Goal: Information Seeking & Learning: Learn about a topic

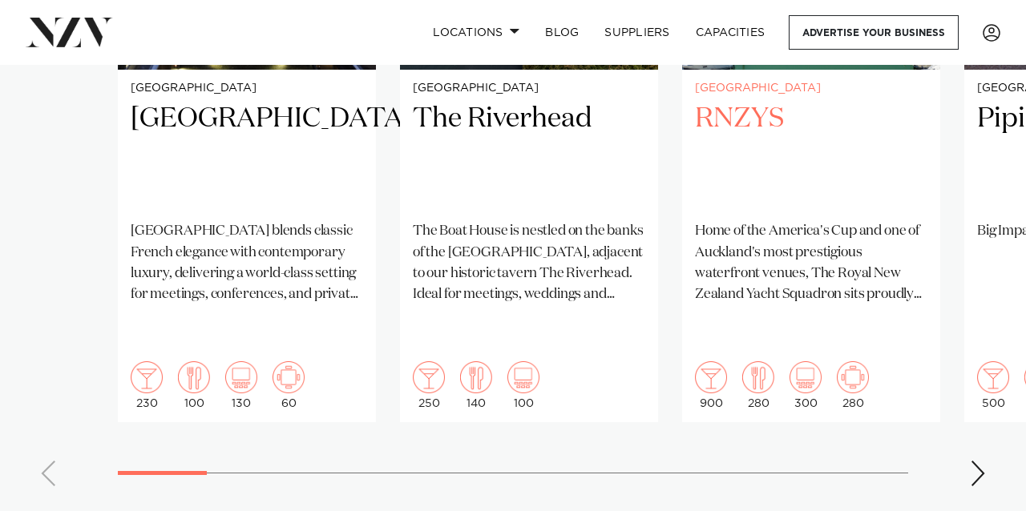
scroll to position [1428, 0]
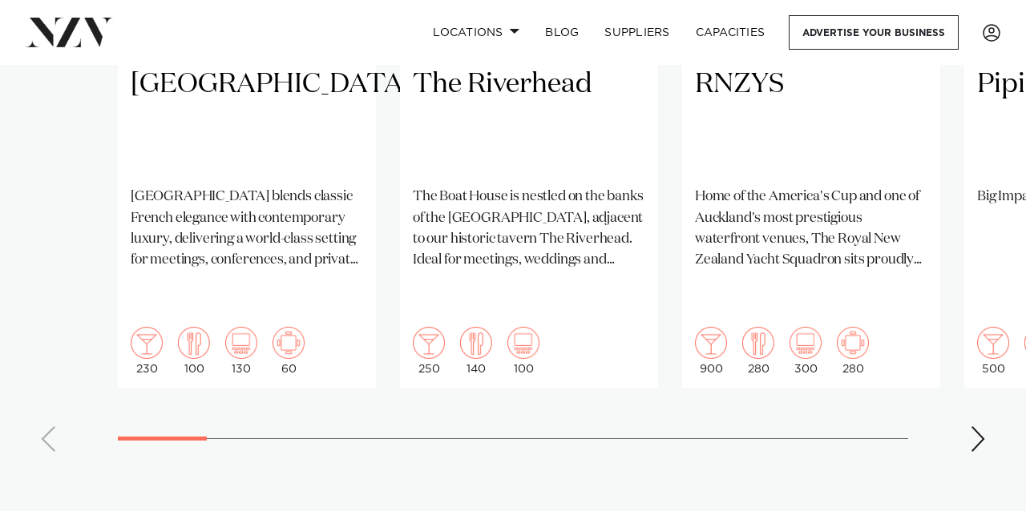
click at [982, 426] on div "Next slide" at bounding box center [978, 439] width 16 height 26
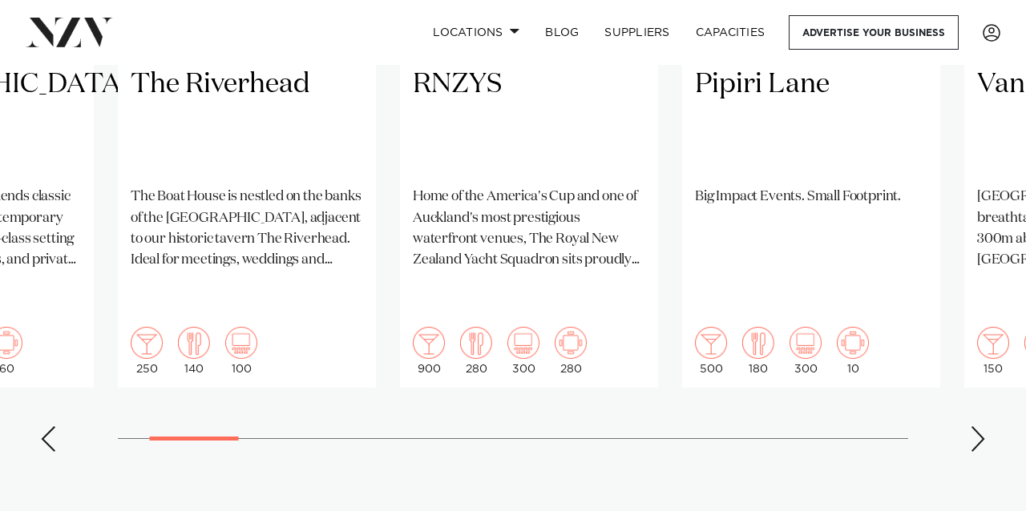
click at [982, 426] on div "Next slide" at bounding box center [978, 439] width 16 height 26
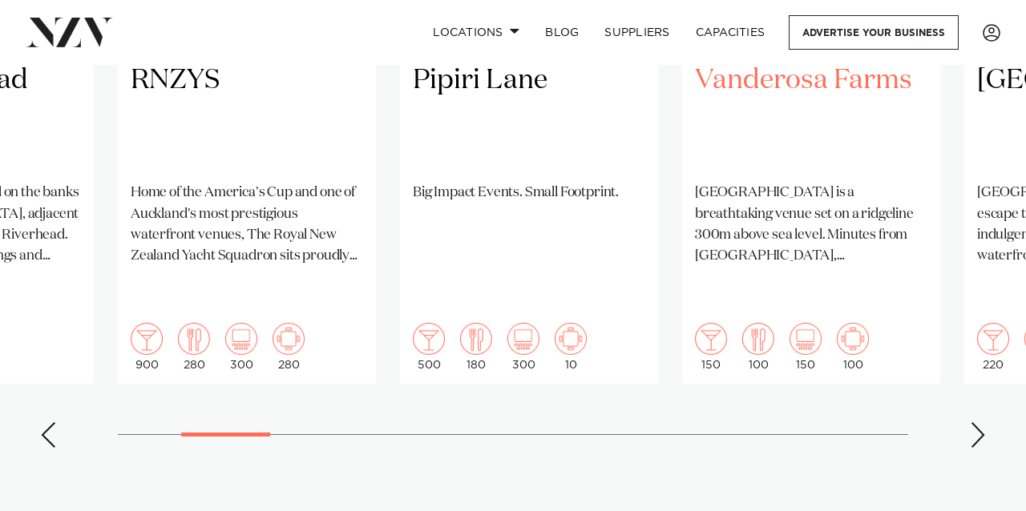
scroll to position [1444, 0]
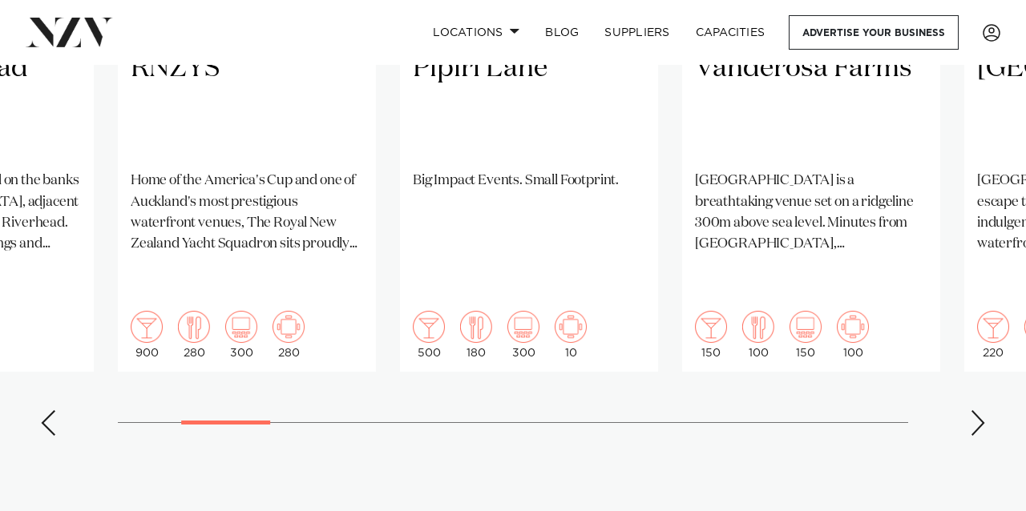
click at [977, 410] on div "Next slide" at bounding box center [978, 423] width 16 height 26
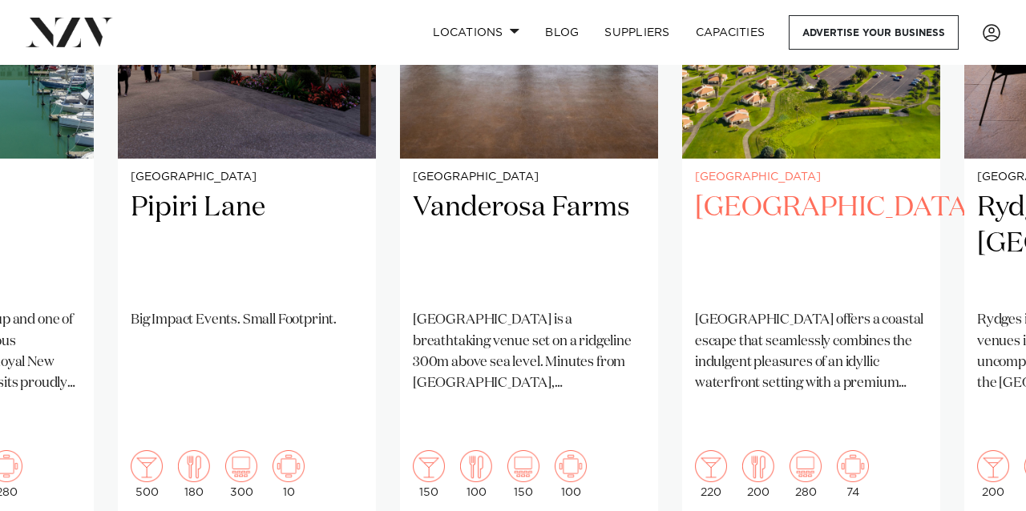
scroll to position [1318, 0]
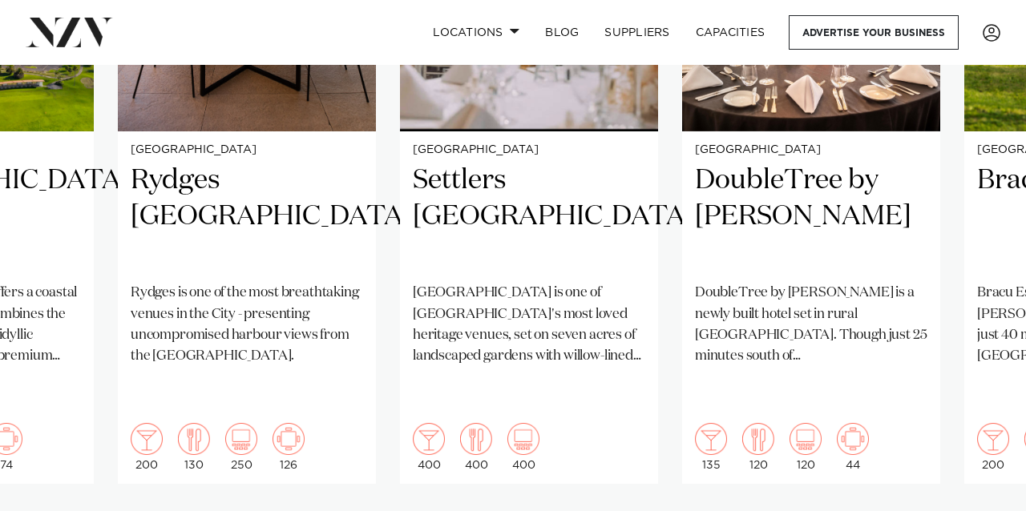
scroll to position [1333, 0]
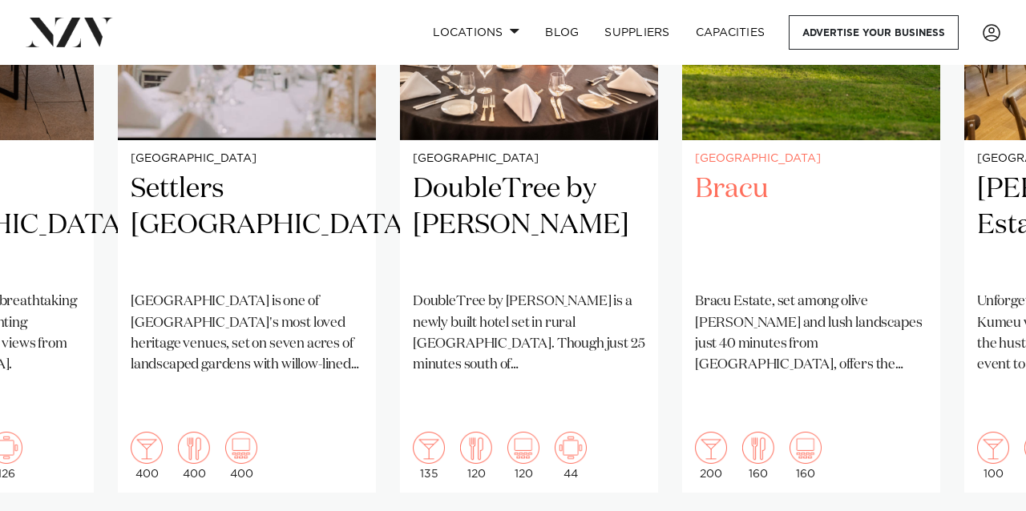
scroll to position [1324, 0]
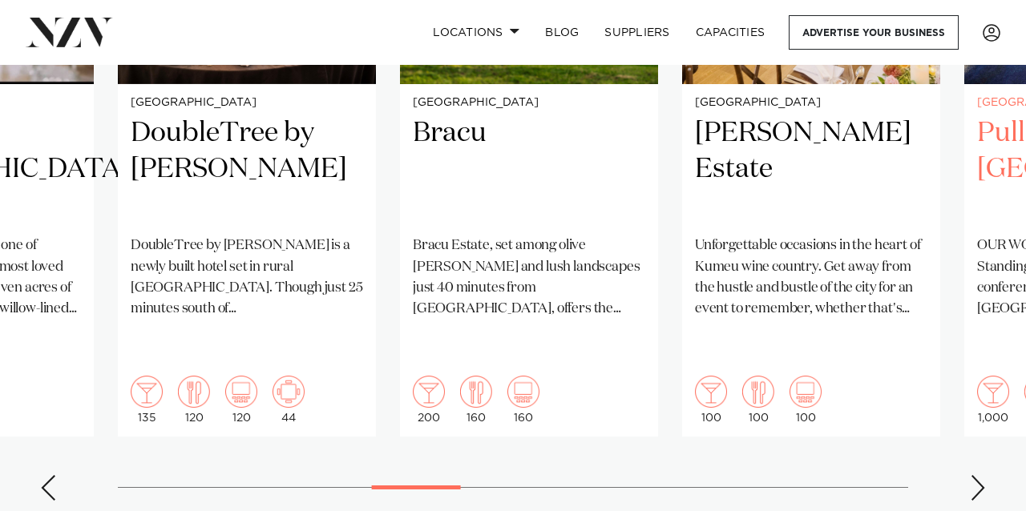
scroll to position [1388, 0]
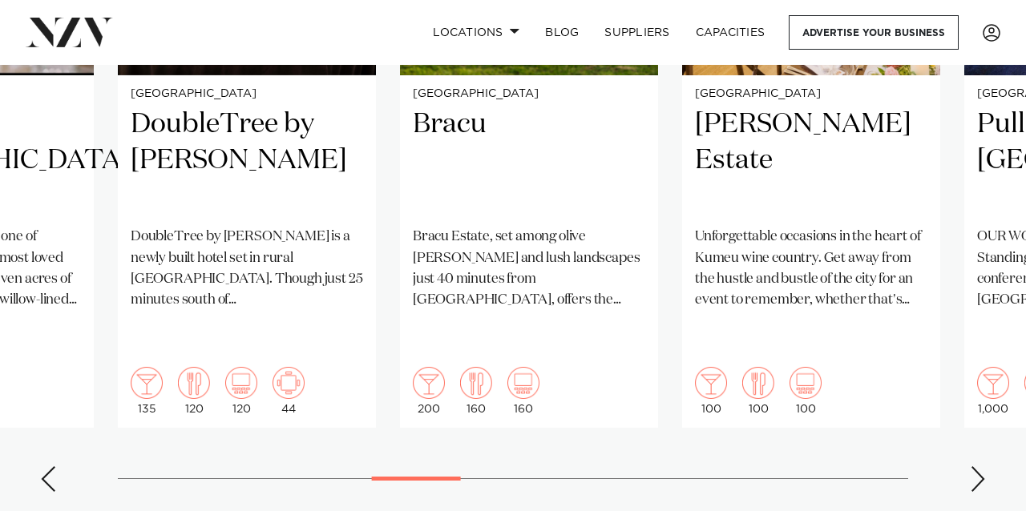
click at [974, 467] on div "Next slide" at bounding box center [978, 480] width 16 height 26
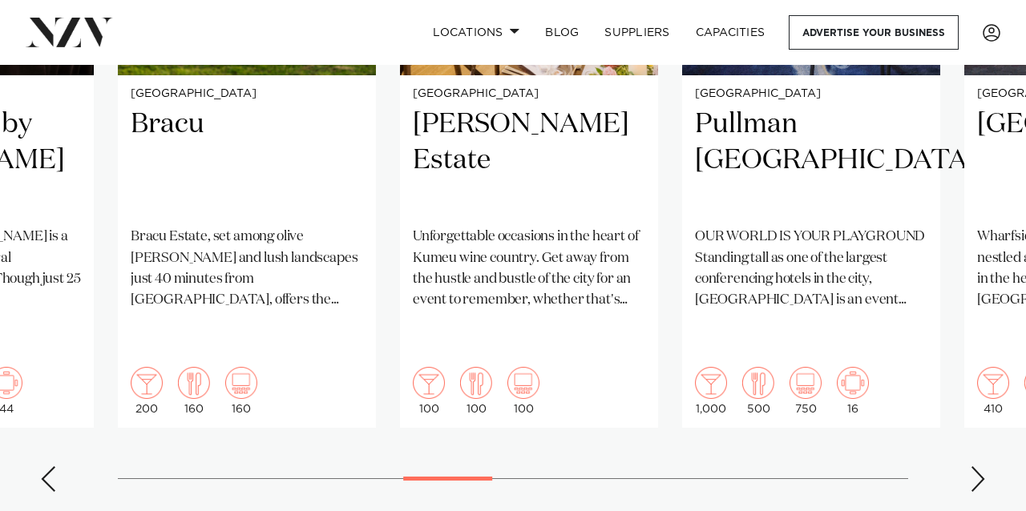
click at [976, 467] on div "Next slide" at bounding box center [978, 480] width 16 height 26
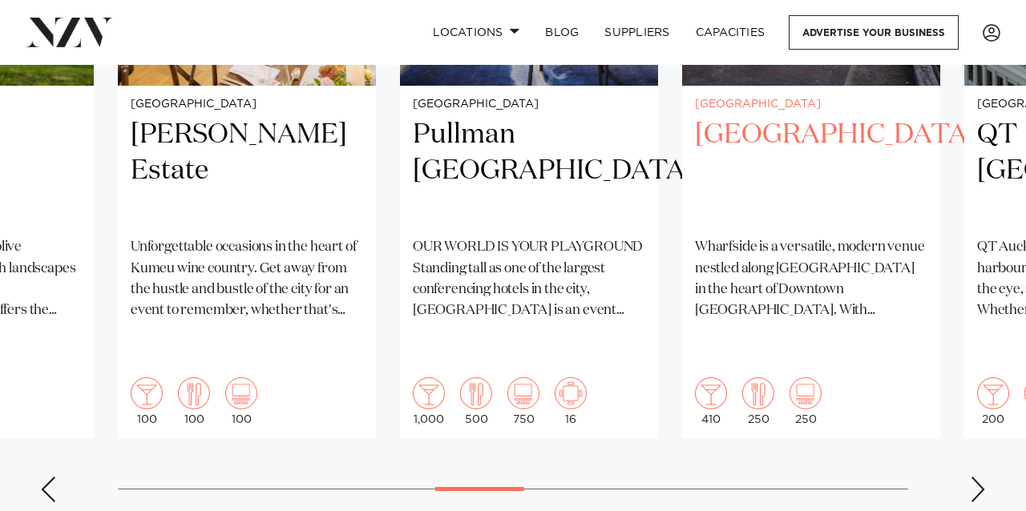
scroll to position [1379, 0]
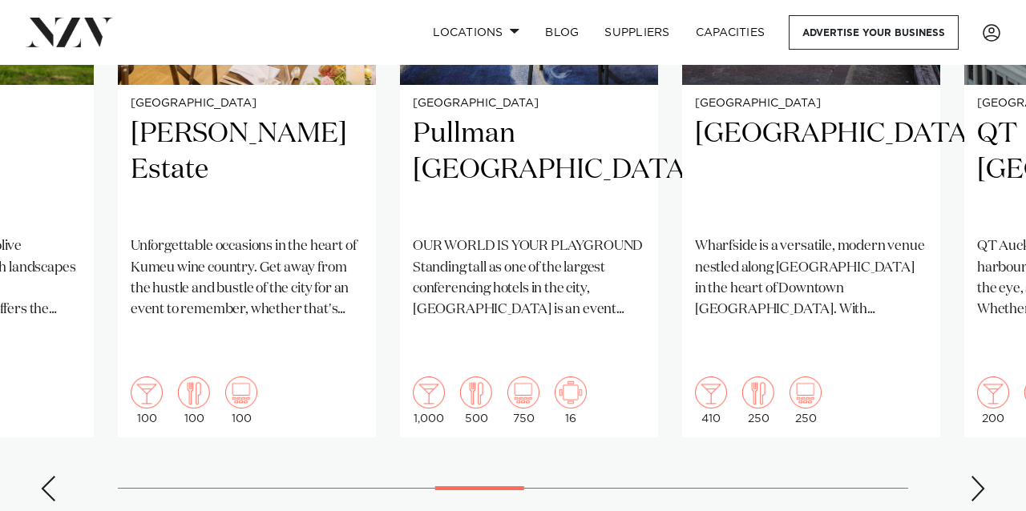
click at [975, 476] on div "Next slide" at bounding box center [978, 489] width 16 height 26
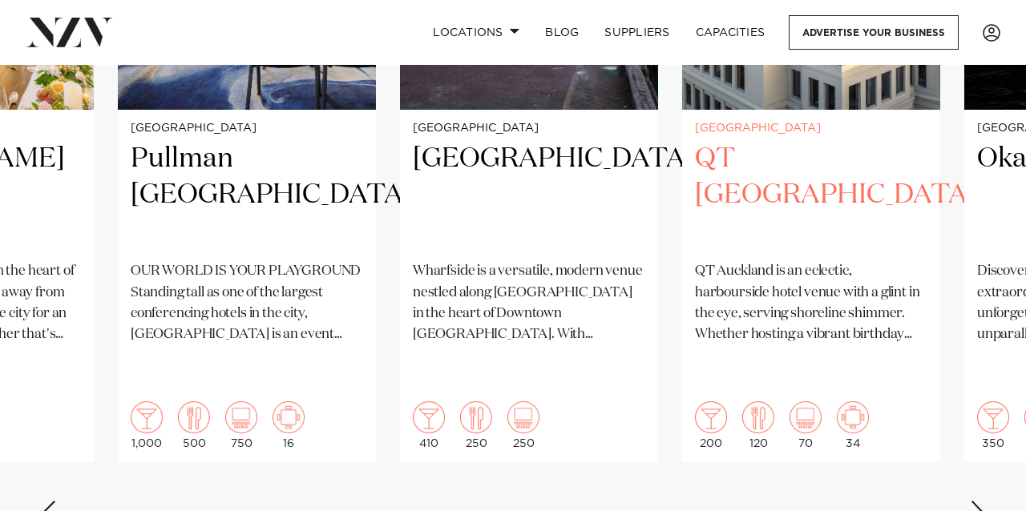
scroll to position [1356, 0]
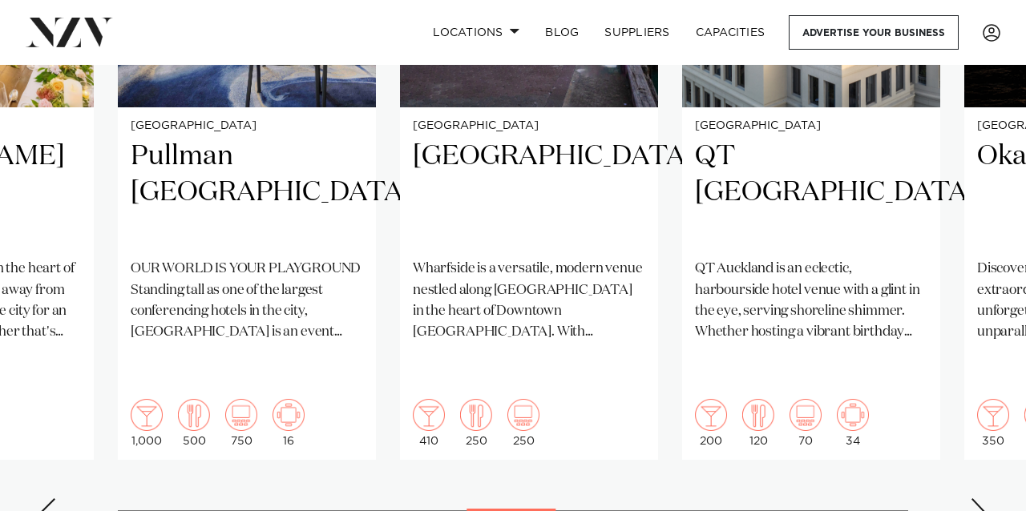
click at [978, 499] on div "Next slide" at bounding box center [978, 512] width 16 height 26
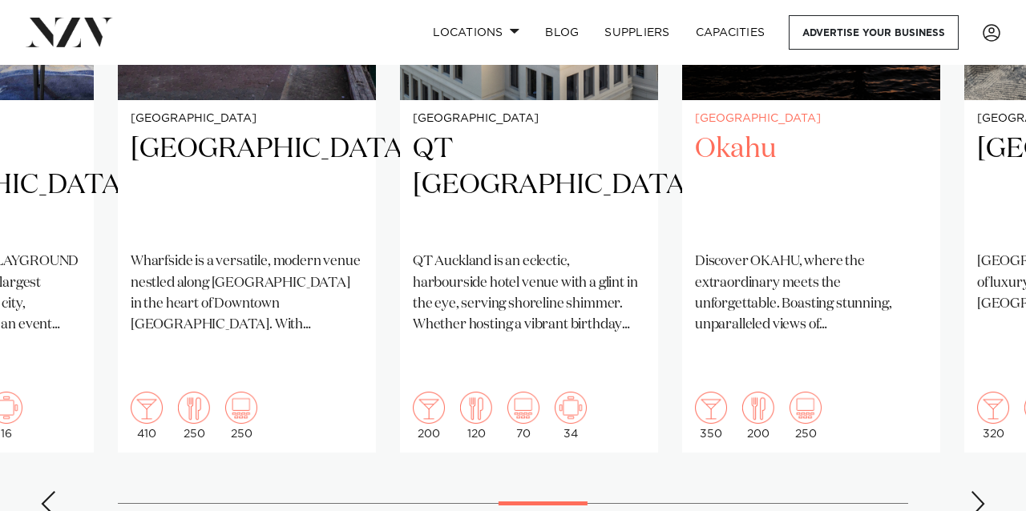
scroll to position [1383, 0]
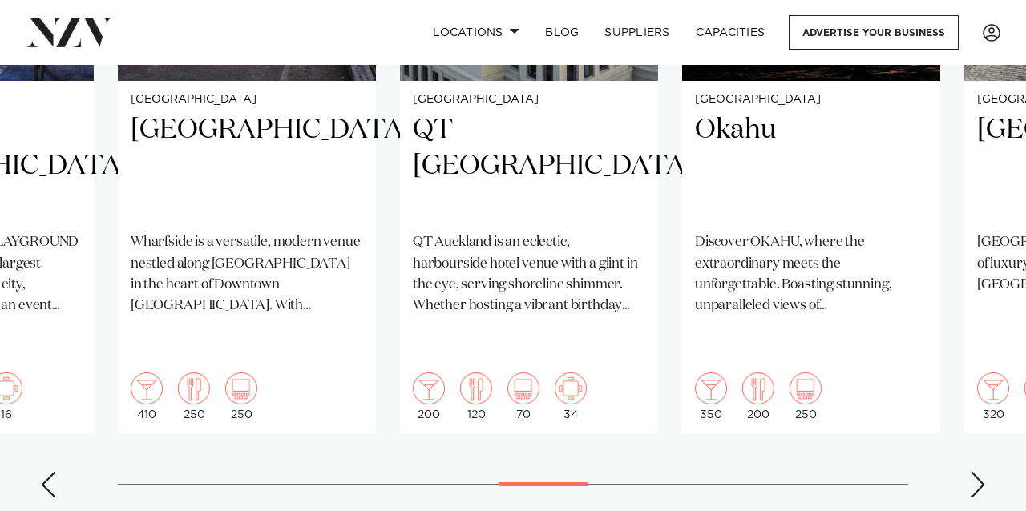
click at [977, 472] on div "Next slide" at bounding box center [978, 485] width 16 height 26
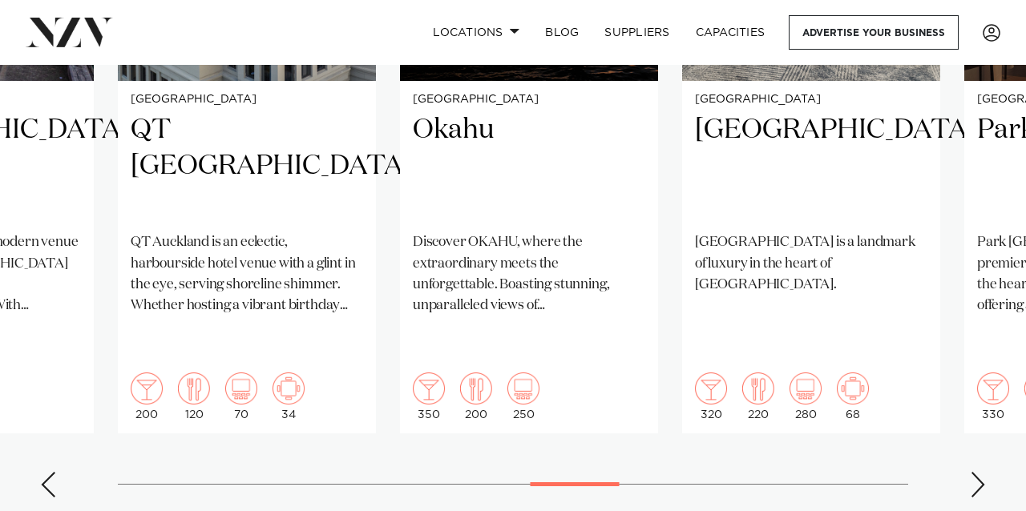
click at [977, 472] on div "Next slide" at bounding box center [978, 485] width 16 height 26
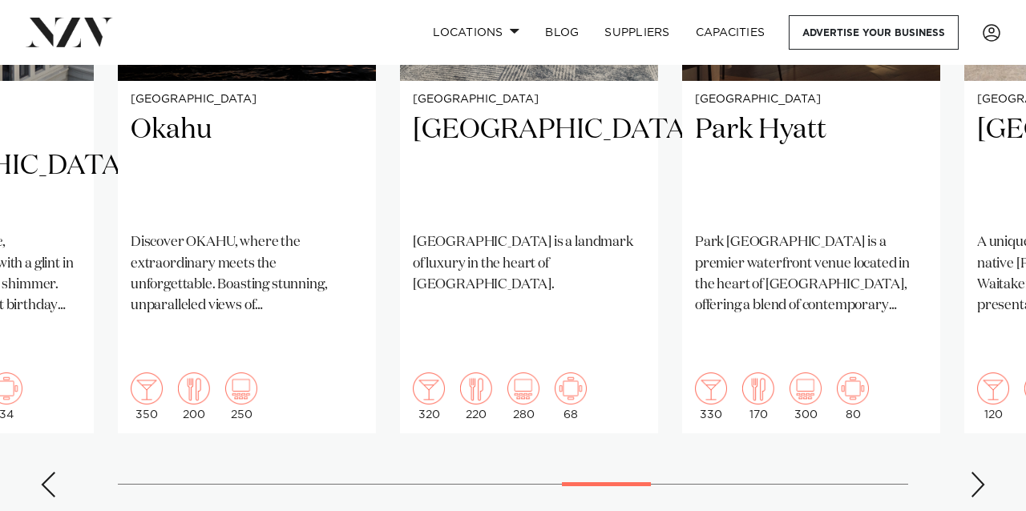
click at [977, 472] on div "Next slide" at bounding box center [978, 485] width 16 height 26
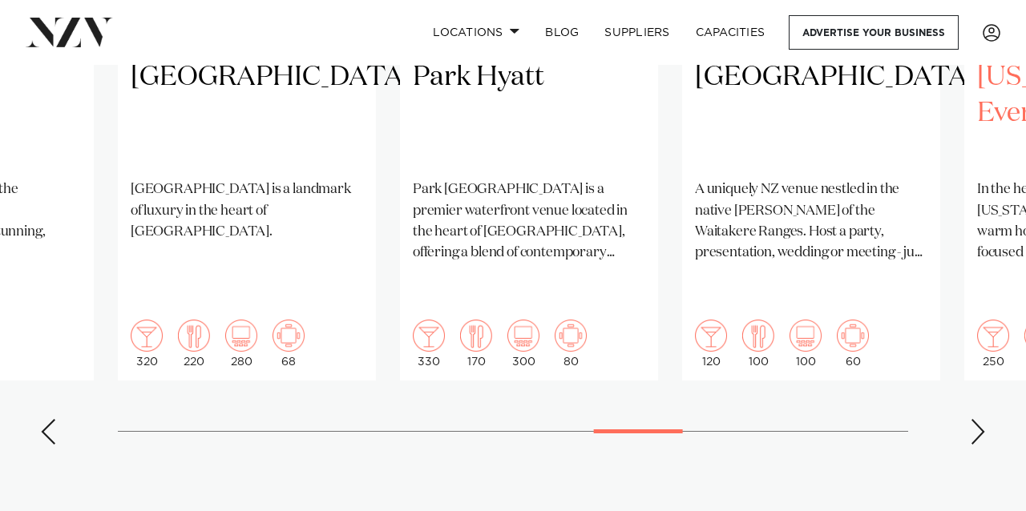
scroll to position [1454, 0]
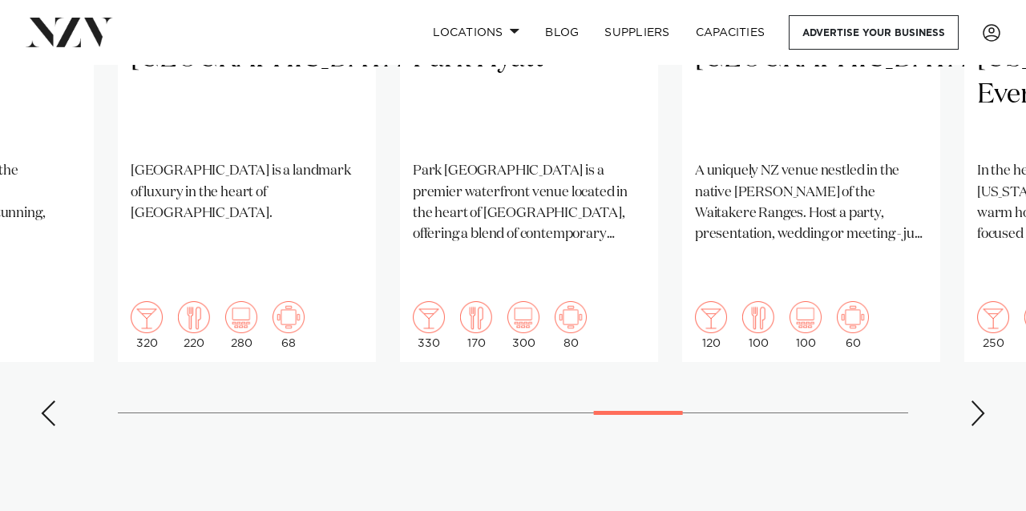
click at [977, 401] on div "Next slide" at bounding box center [978, 414] width 16 height 26
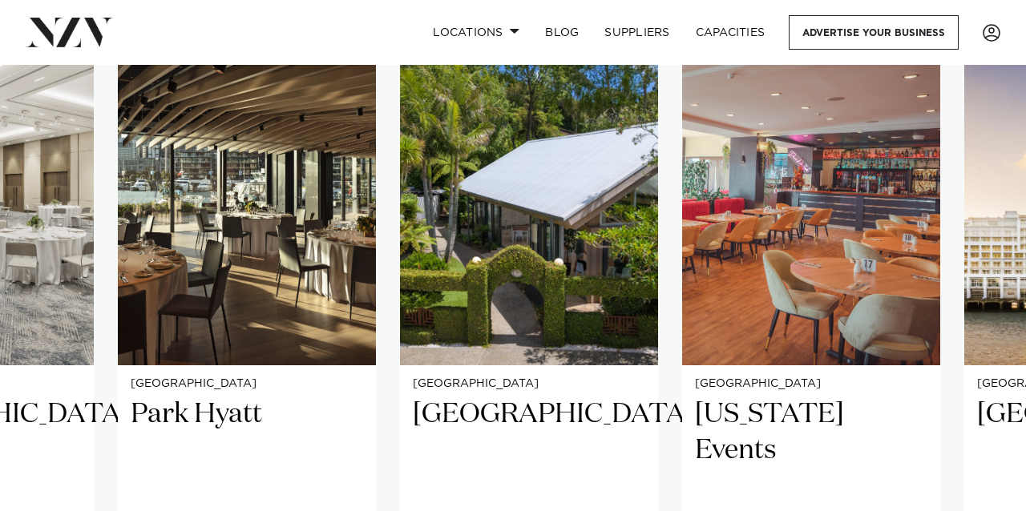
scroll to position [1095, 0]
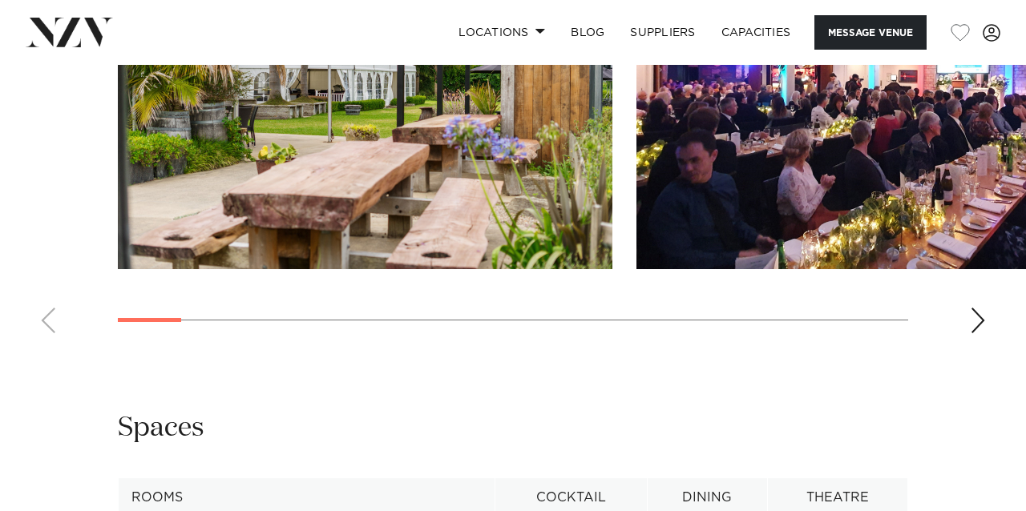
scroll to position [1781, 0]
click at [976, 307] on div "Next slide" at bounding box center [978, 320] width 16 height 26
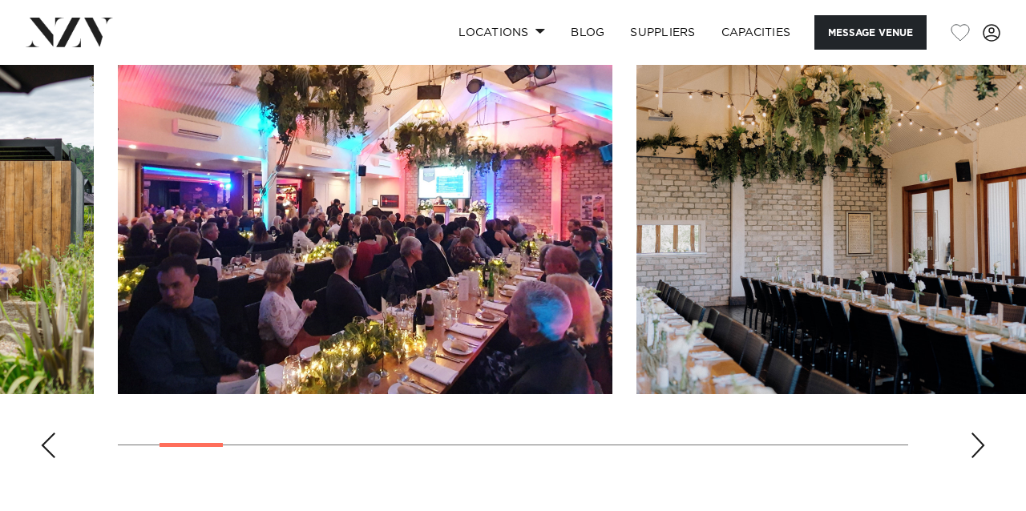
scroll to position [1653, 0]
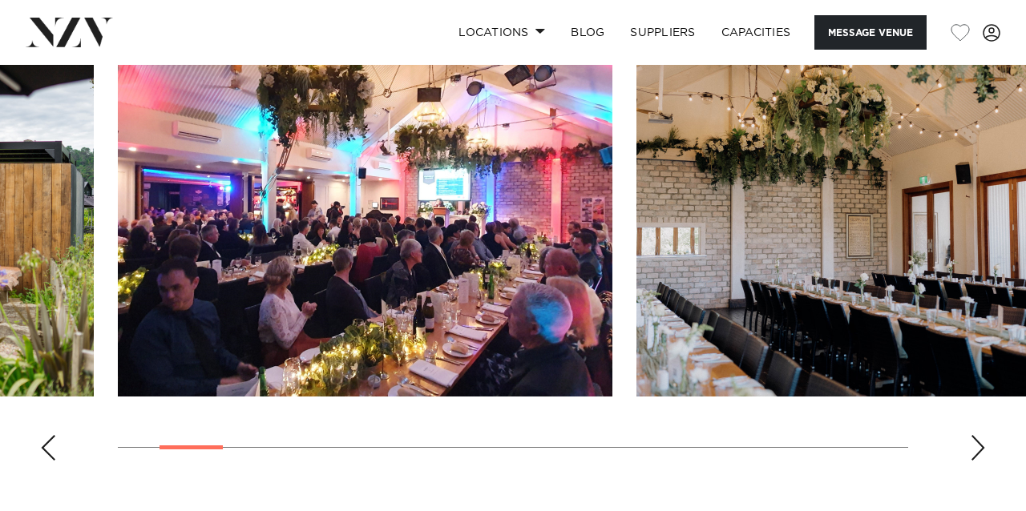
click at [978, 435] on div "Next slide" at bounding box center [978, 448] width 16 height 26
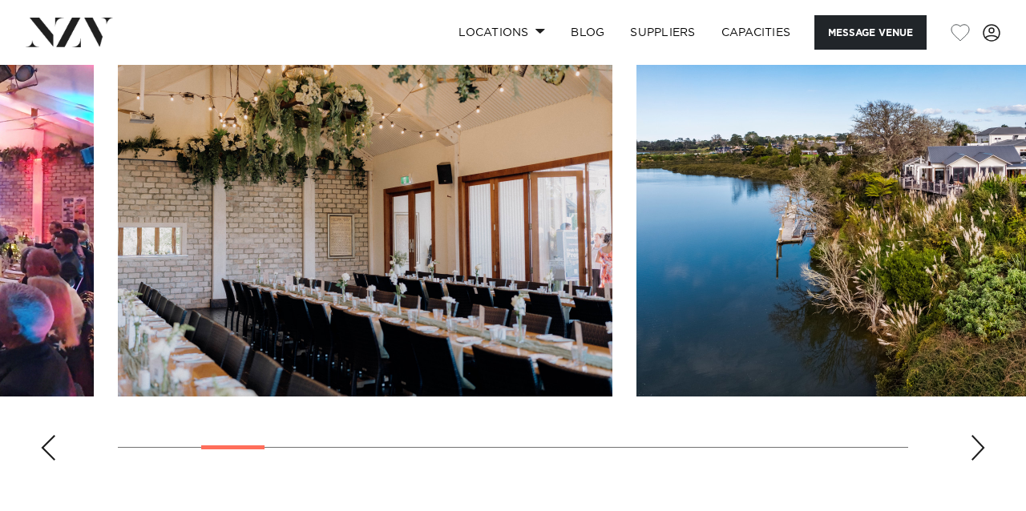
click at [978, 435] on div "Next slide" at bounding box center [978, 448] width 16 height 26
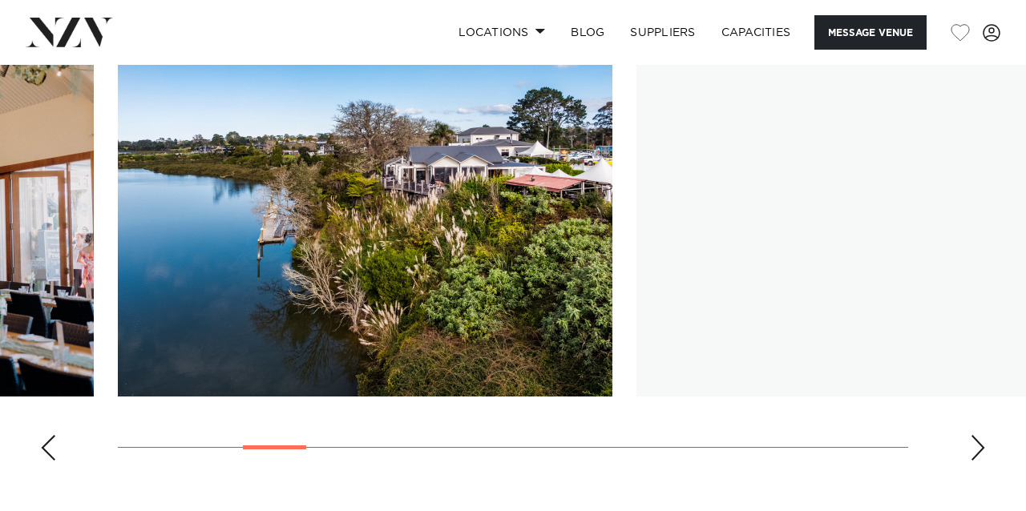
click at [978, 435] on div "Next slide" at bounding box center [978, 448] width 16 height 26
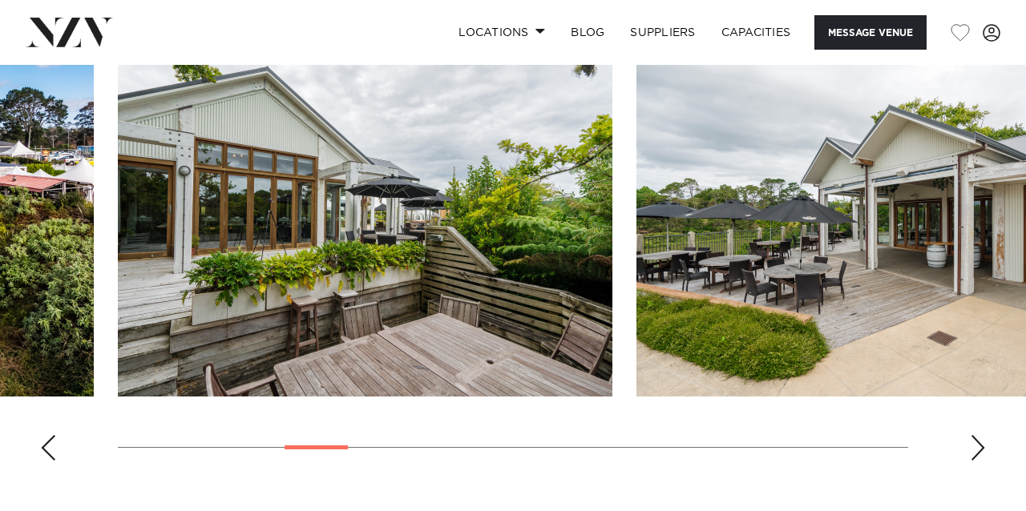
click at [978, 435] on div "Next slide" at bounding box center [978, 448] width 16 height 26
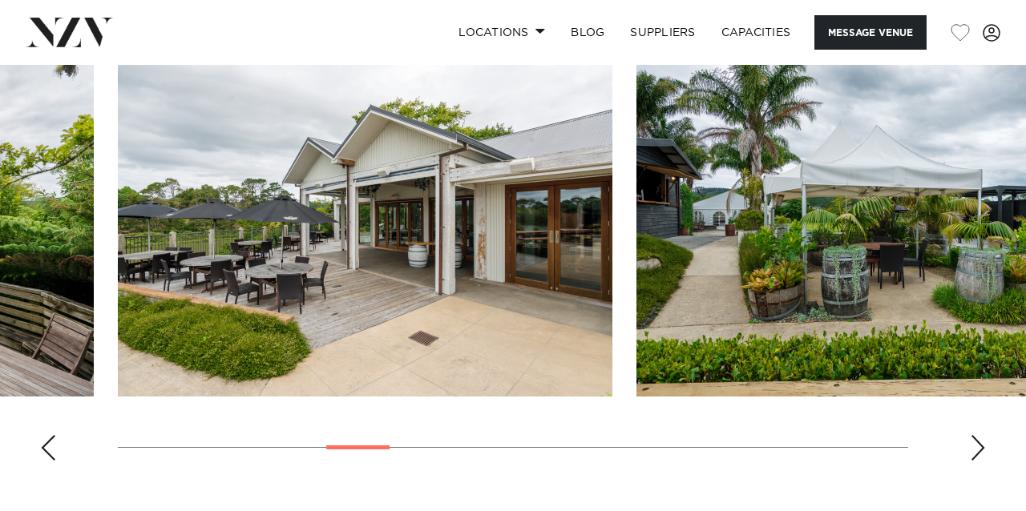
click at [978, 435] on div "Next slide" at bounding box center [978, 448] width 16 height 26
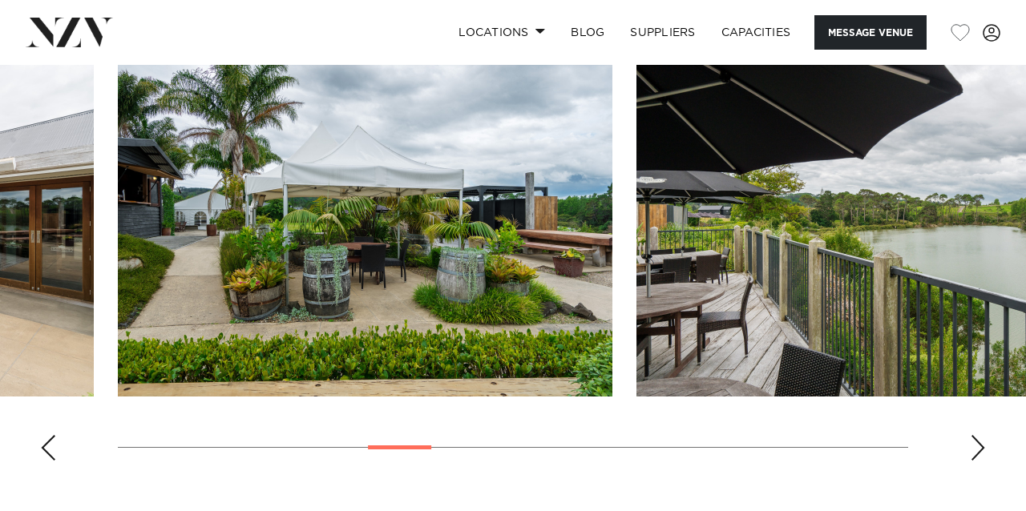
click at [978, 435] on div "Next slide" at bounding box center [978, 448] width 16 height 26
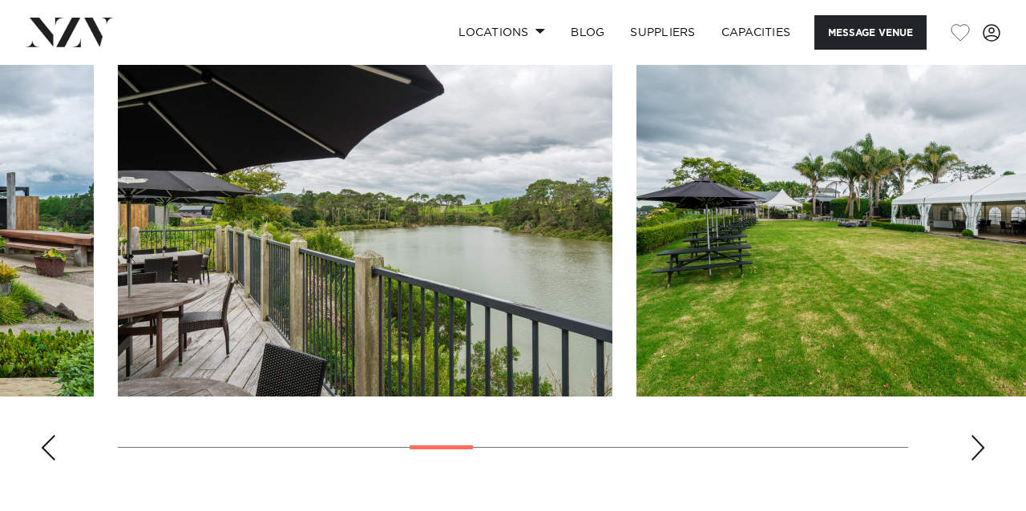
click at [978, 435] on div "Next slide" at bounding box center [978, 448] width 16 height 26
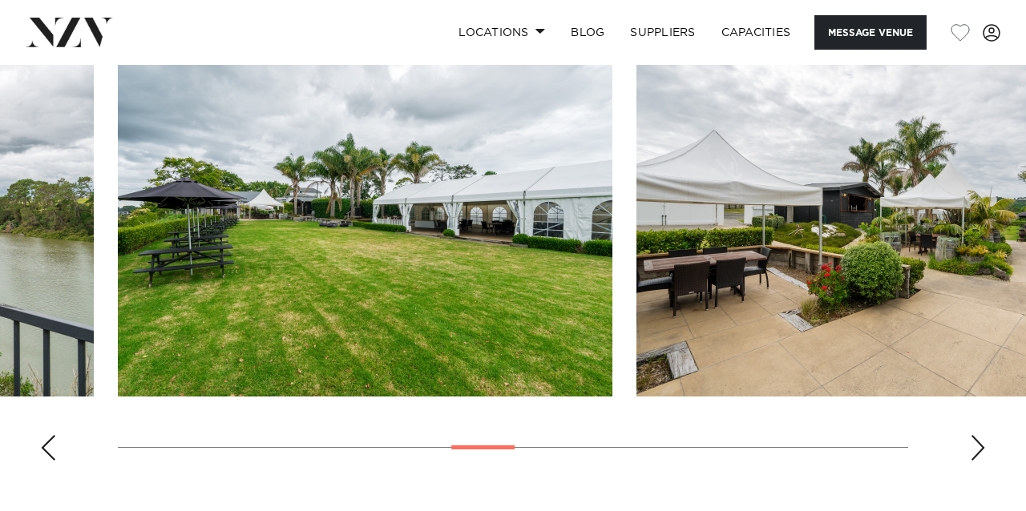
click at [978, 435] on div "Next slide" at bounding box center [978, 448] width 16 height 26
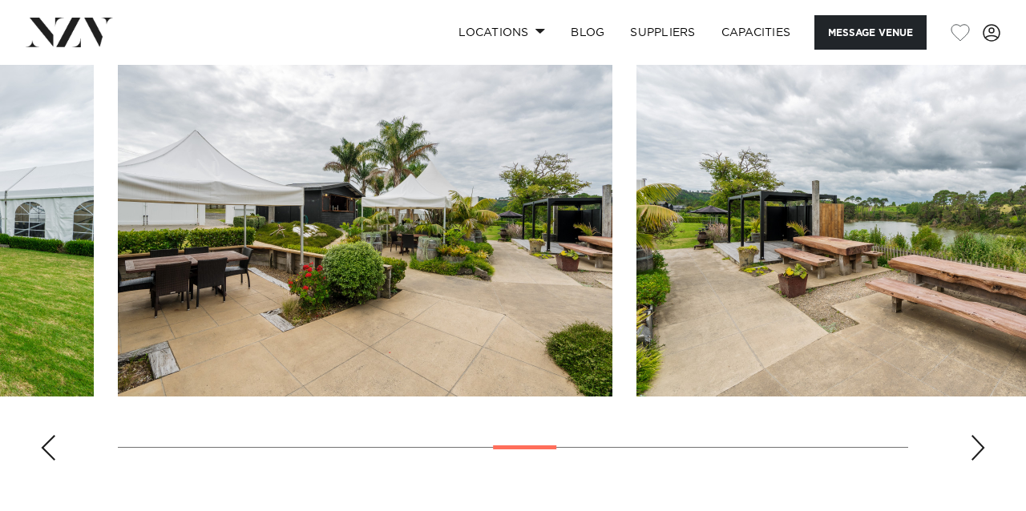
click at [978, 435] on div "Next slide" at bounding box center [978, 448] width 16 height 26
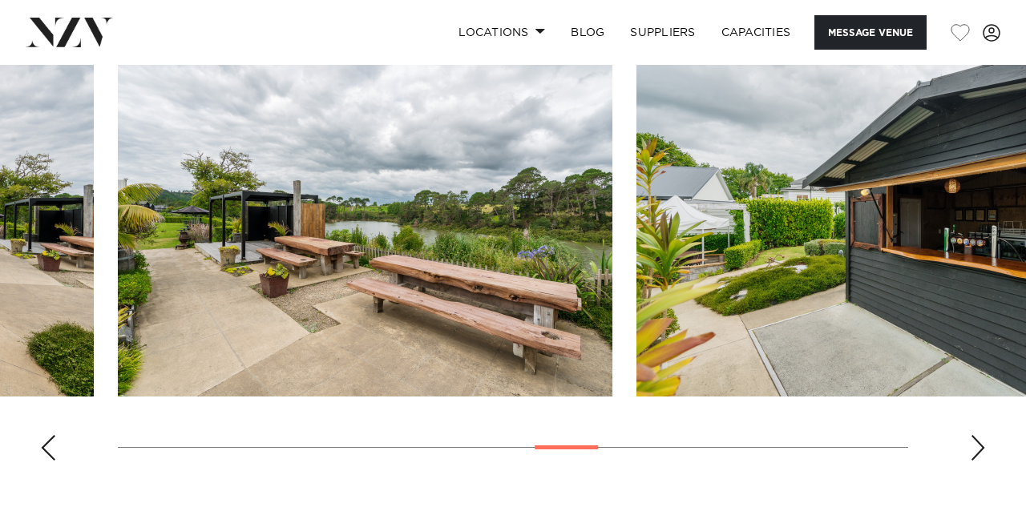
click at [978, 435] on div "Next slide" at bounding box center [978, 448] width 16 height 26
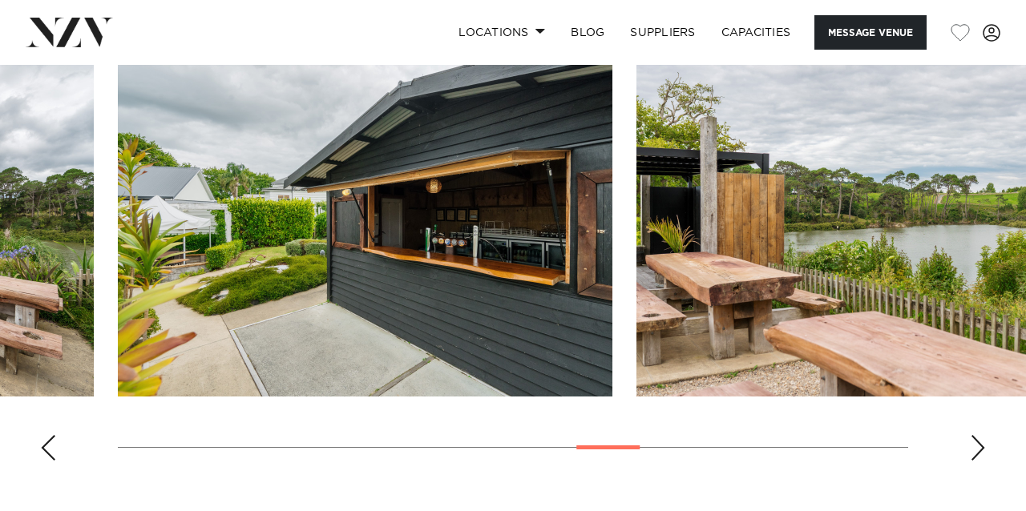
click at [978, 435] on div "Next slide" at bounding box center [978, 448] width 16 height 26
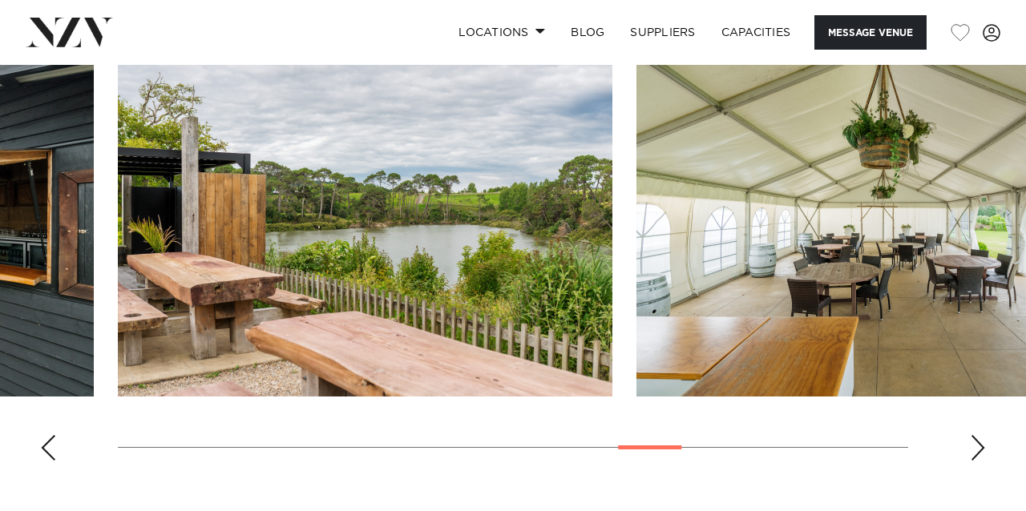
click at [978, 435] on div "Next slide" at bounding box center [978, 448] width 16 height 26
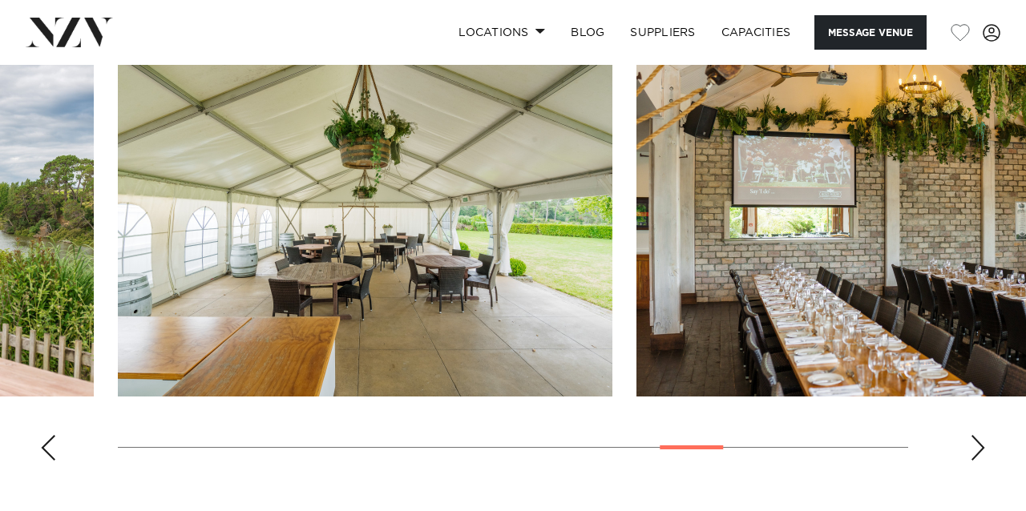
click at [978, 435] on div "Next slide" at bounding box center [978, 448] width 16 height 26
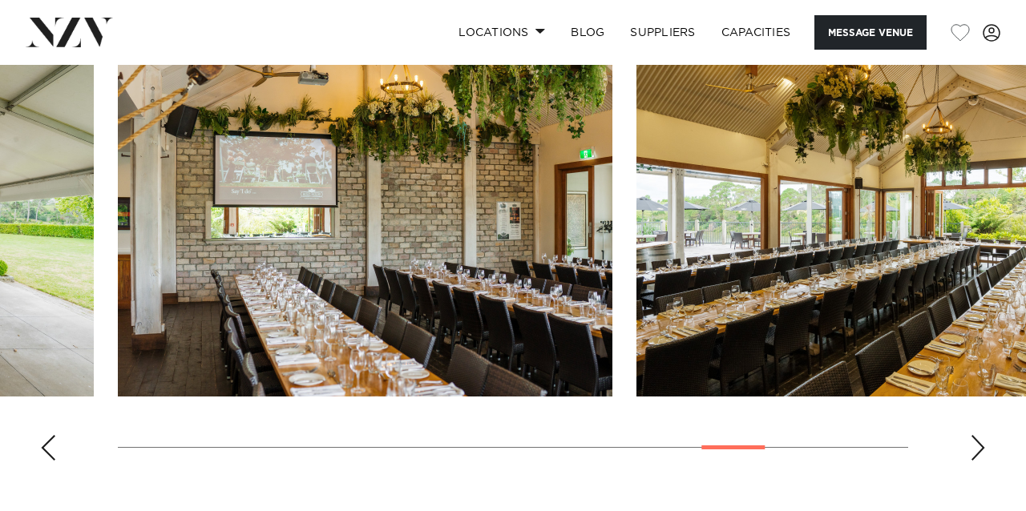
click at [978, 435] on div "Next slide" at bounding box center [978, 448] width 16 height 26
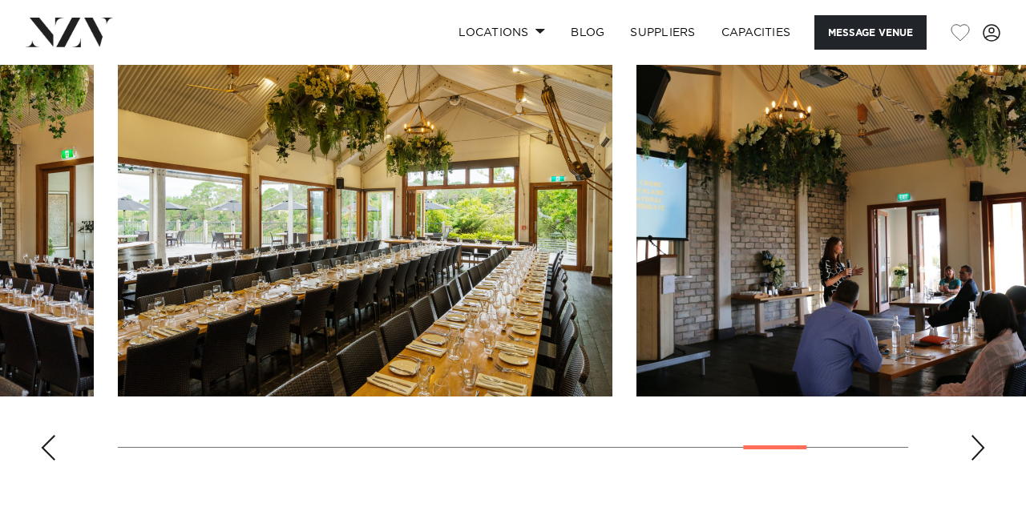
click at [978, 435] on div "Next slide" at bounding box center [978, 448] width 16 height 26
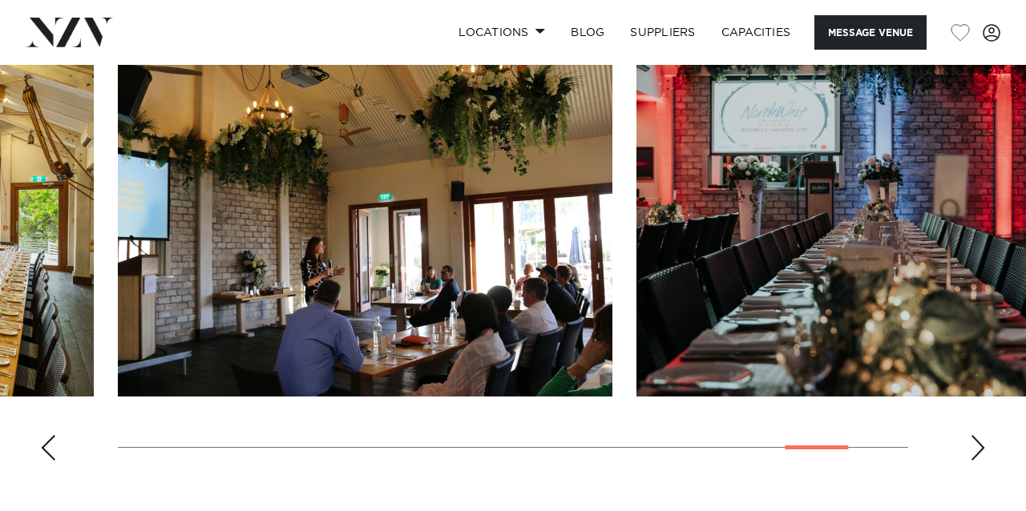
click at [978, 435] on div "Next slide" at bounding box center [978, 448] width 16 height 26
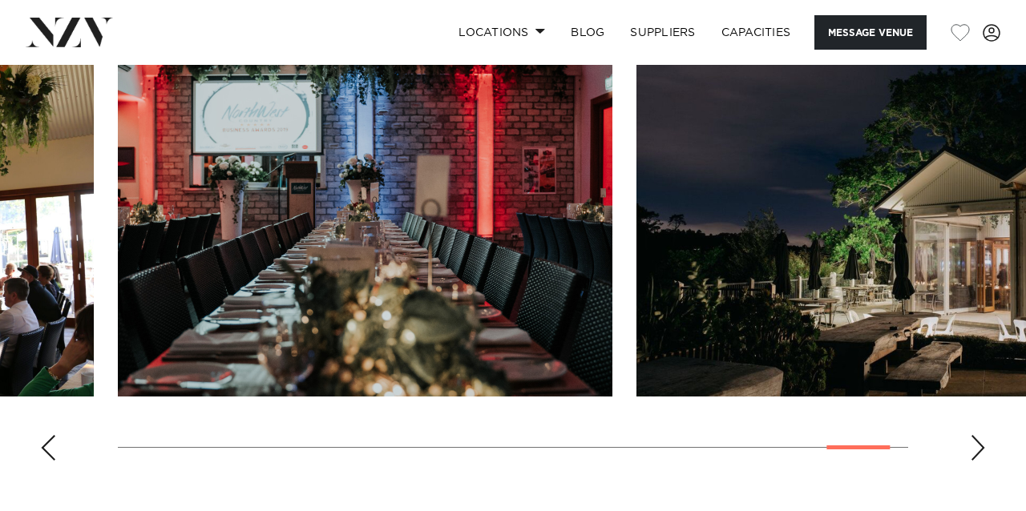
click at [978, 435] on div "Next slide" at bounding box center [978, 448] width 16 height 26
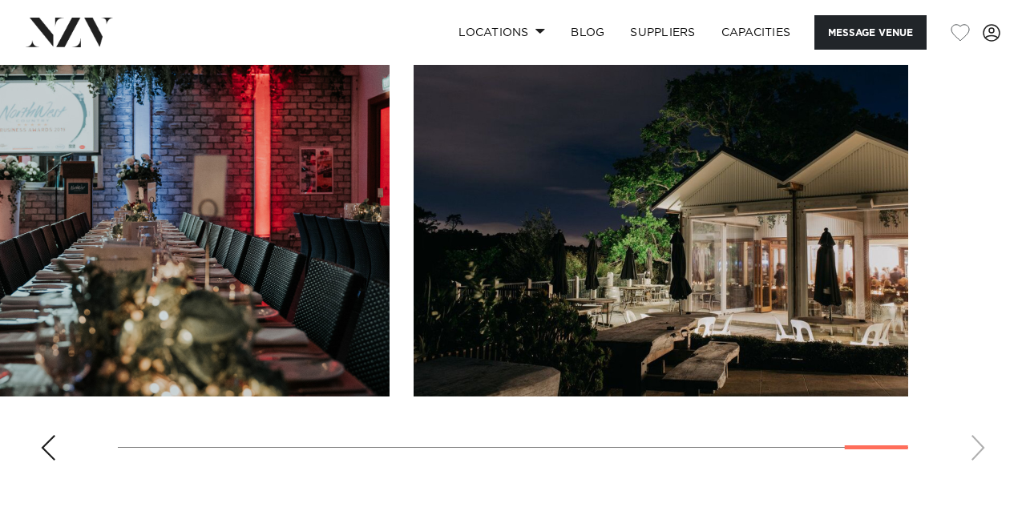
click at [978, 412] on swiper-container at bounding box center [513, 254] width 1026 height 440
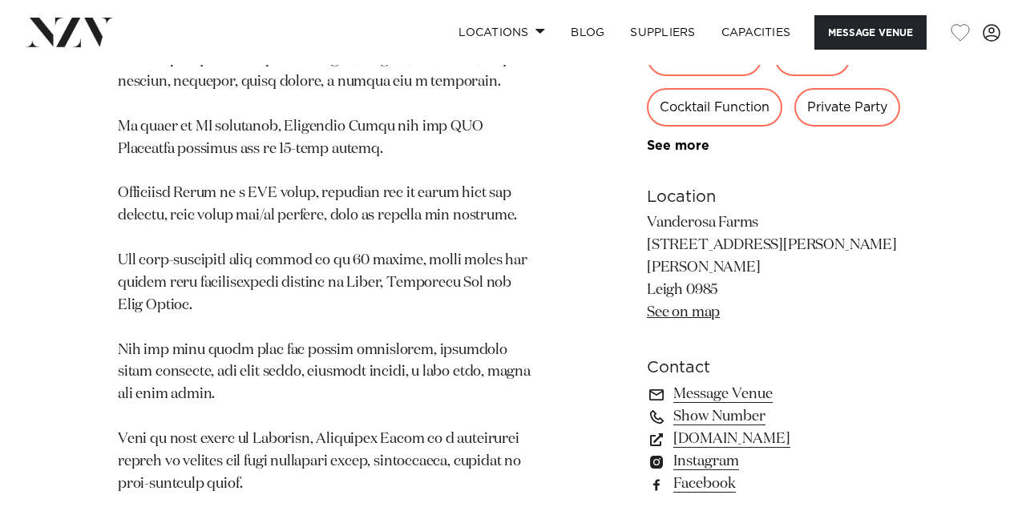
scroll to position [1220, 0]
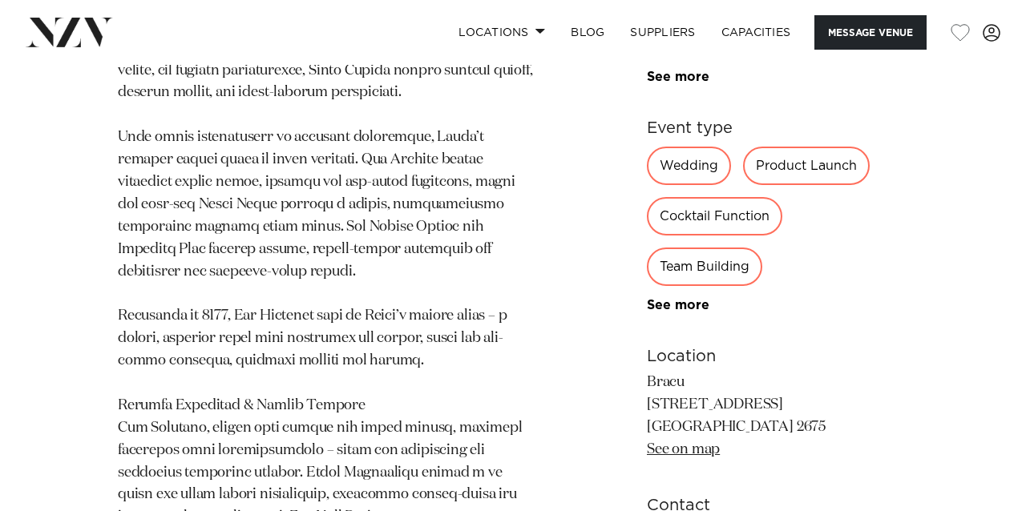
scroll to position [1064, 0]
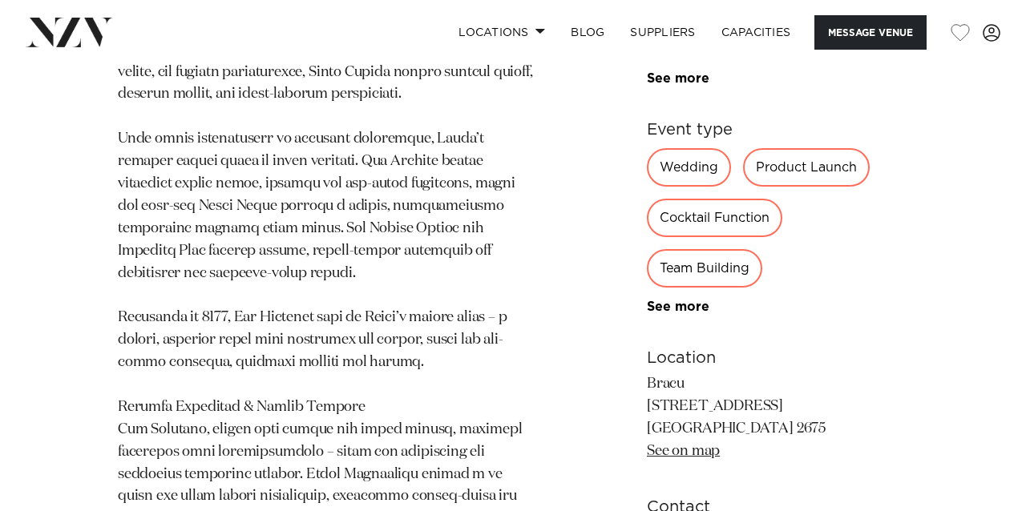
drag, startPoint x: 740, startPoint y: 368, endPoint x: 644, endPoint y: 331, distance: 102.3
click at [644, 331] on div "Auckland Bracu Estate Bracu Estate, set among olive groves and lush landscapes …" at bounding box center [513, 193] width 1000 height 1295
copy p "Bracu 49 Main Road Bombay 2675"
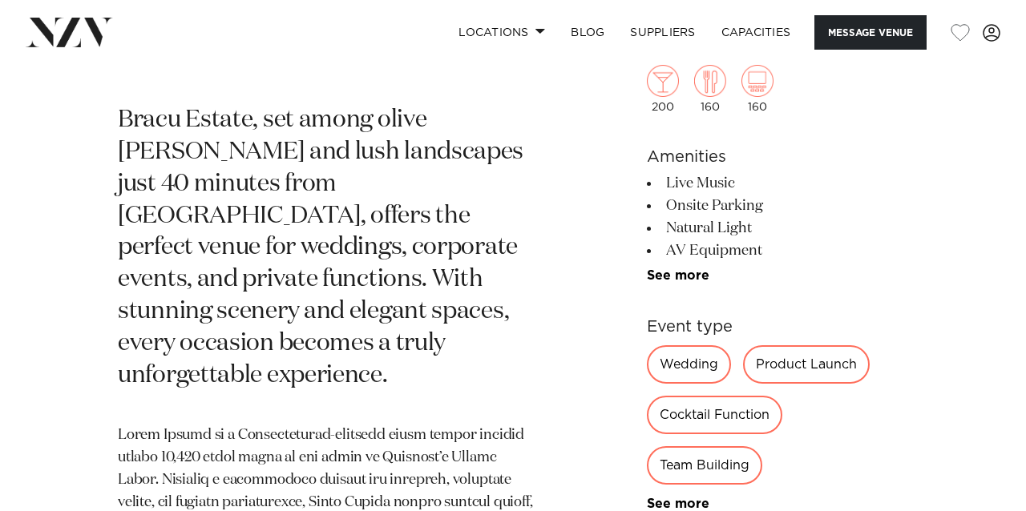
scroll to position [633, 0]
click at [523, 34] on link "Locations" at bounding box center [502, 32] width 112 height 34
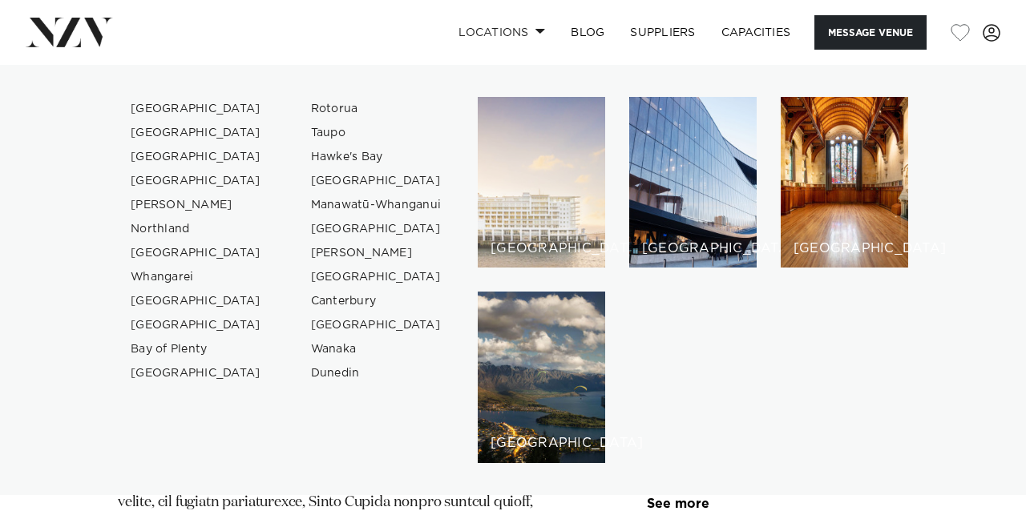
click at [522, 194] on div "[GEOGRAPHIC_DATA]" at bounding box center [541, 182] width 127 height 171
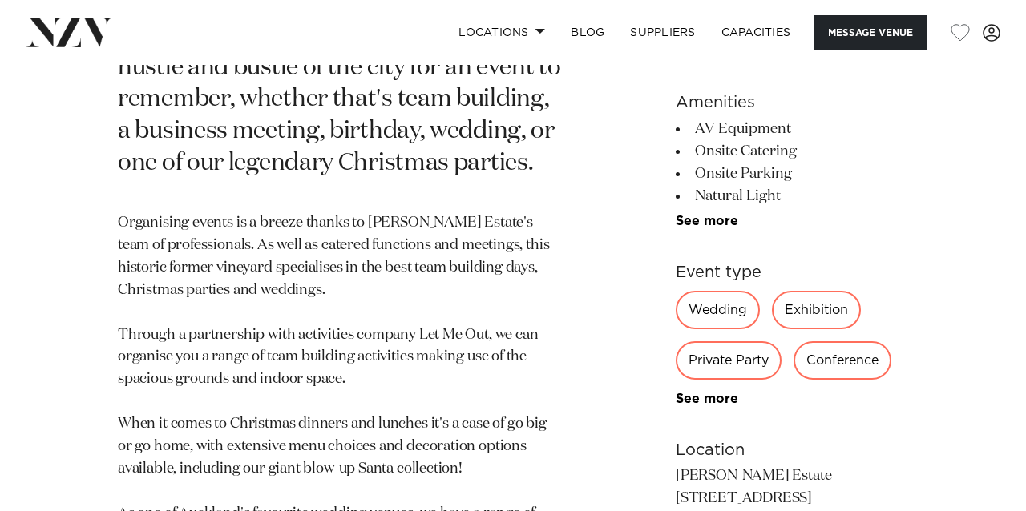
scroll to position [834, 0]
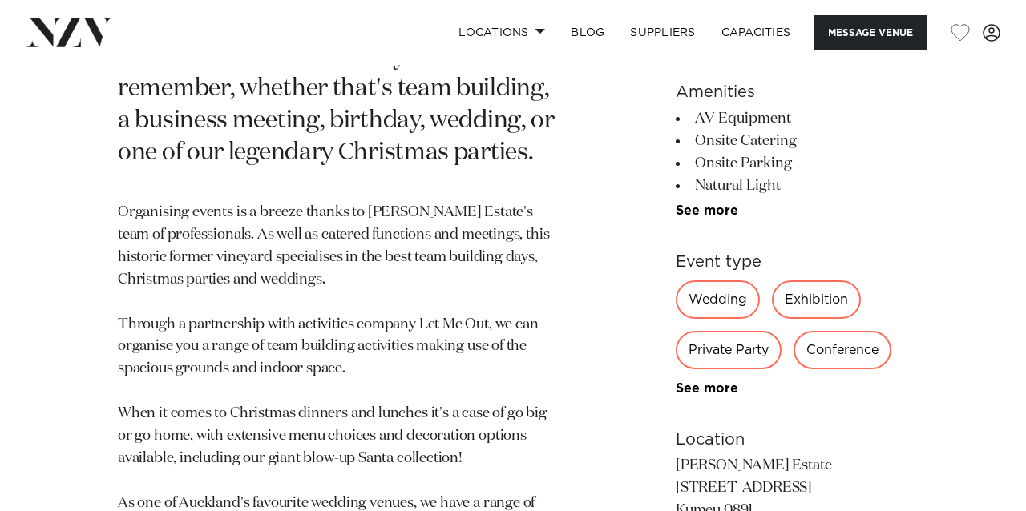
drag, startPoint x: 729, startPoint y: 422, endPoint x: 641, endPoint y: 385, distance: 95.2
click at [641, 385] on div "Auckland [PERSON_NAME] Estate Unforgettable occasions in the heart of Kumeu win…" at bounding box center [513, 256] width 1000 height 960
copy p "[PERSON_NAME][GEOGRAPHIC_DATA] [STREET_ADDRESS]"
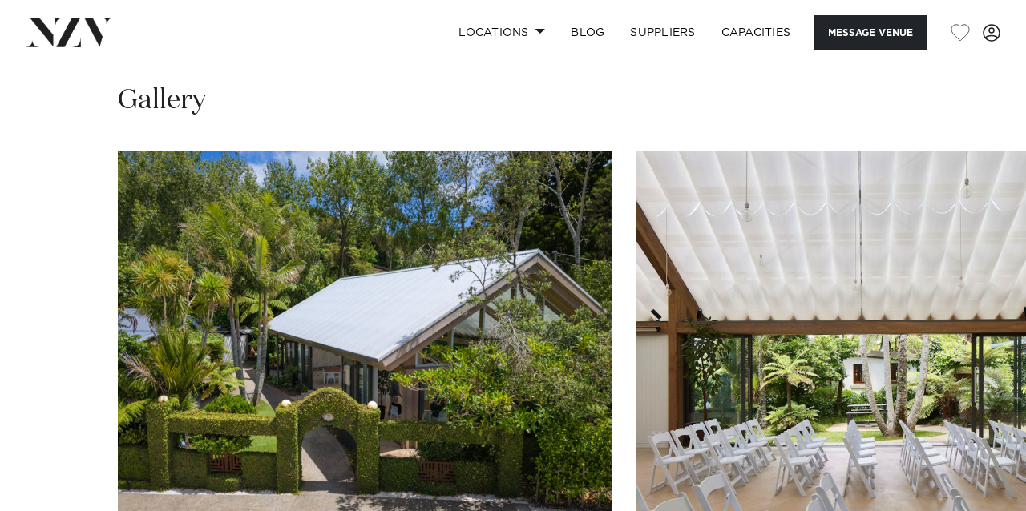
scroll to position [1853, 0]
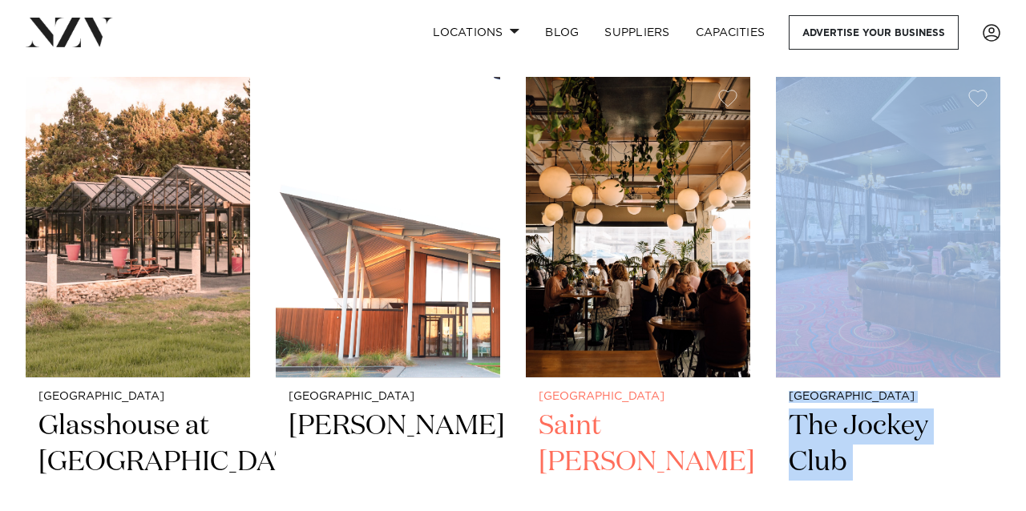
scroll to position [12376, 0]
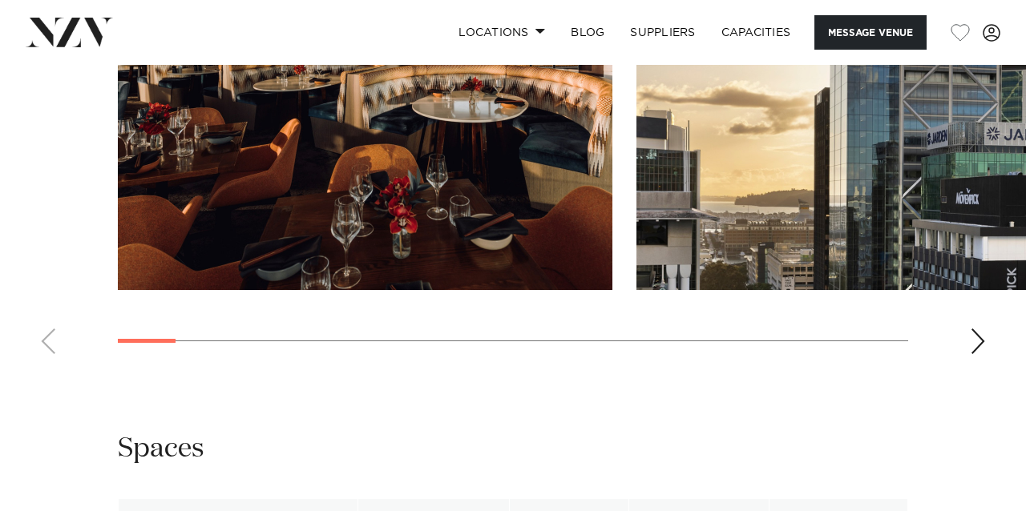
scroll to position [1753, 0]
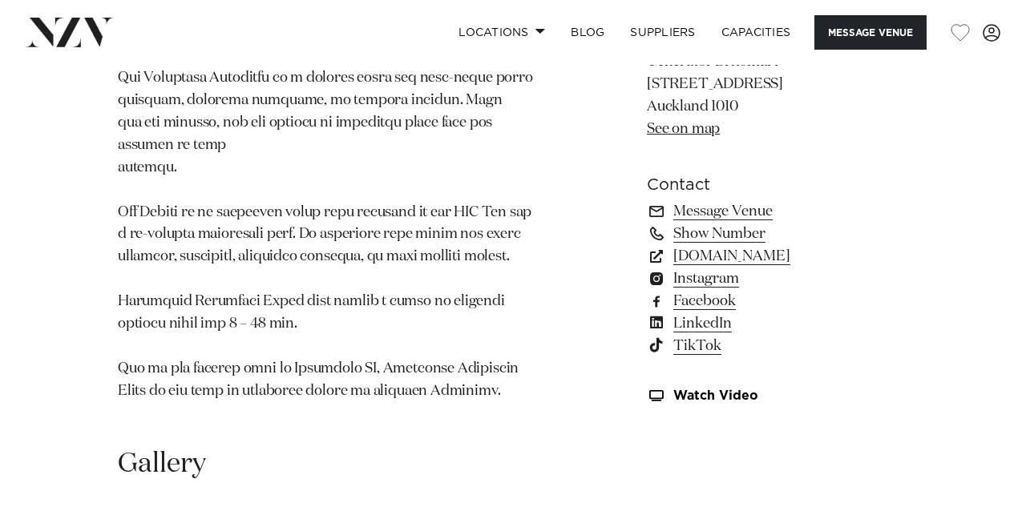
scroll to position [1154, 0]
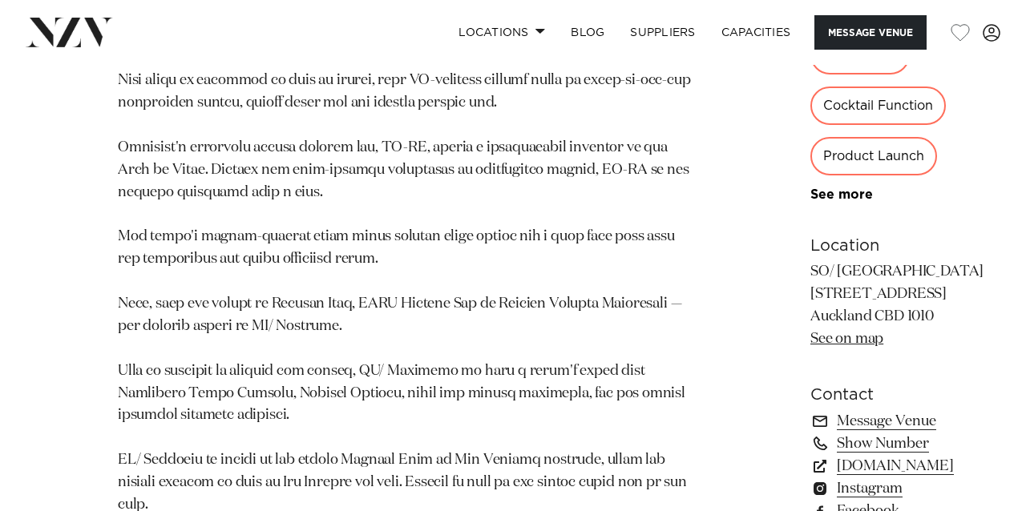
scroll to position [964, 0]
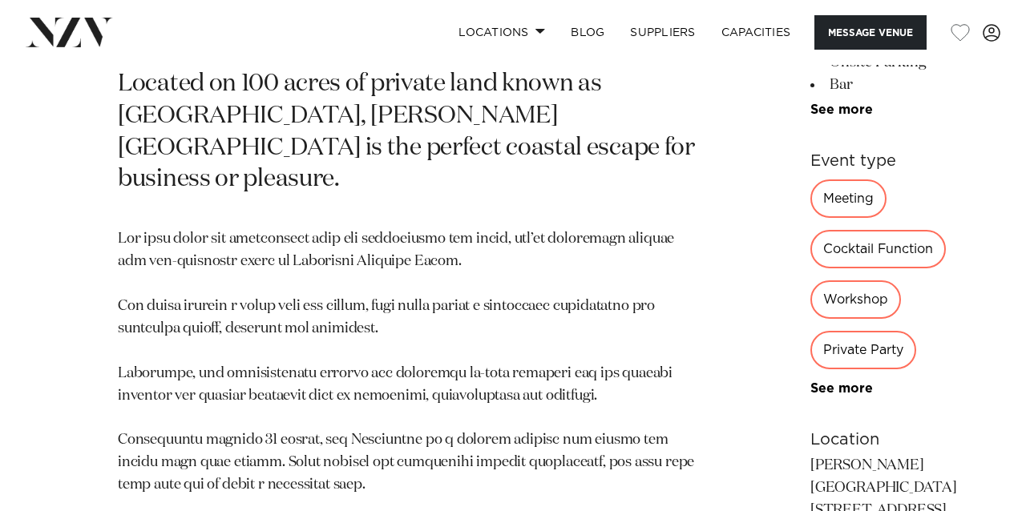
scroll to position [775, 0]
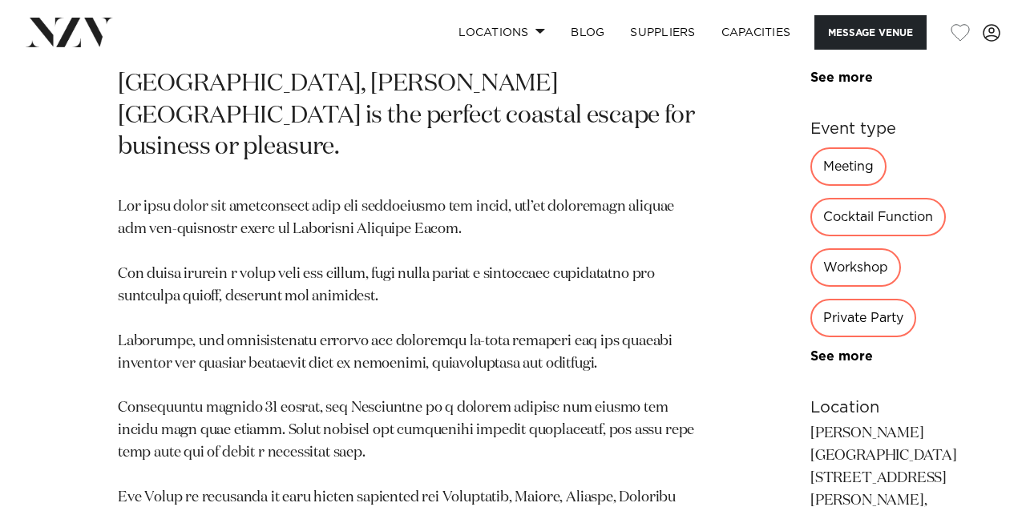
drag, startPoint x: 838, startPoint y: 422, endPoint x: 651, endPoint y: 374, distance: 193.6
click at [810, 423] on p "Woodhouse Mountain Lodge 471 Wyllie Rd, Kourawhero, Warkworth 0981 See on map" at bounding box center [898, 501] width 176 height 156
copy p "Woodhouse Mountain Lodge 471 Wyllie Rd, Kourawhero, Warkworth 0981"
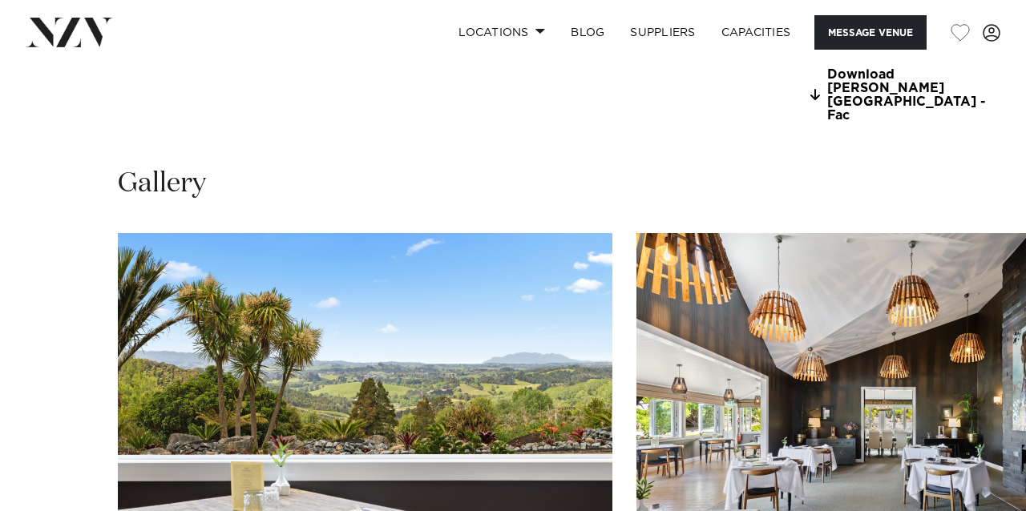
scroll to position [1582, 0]
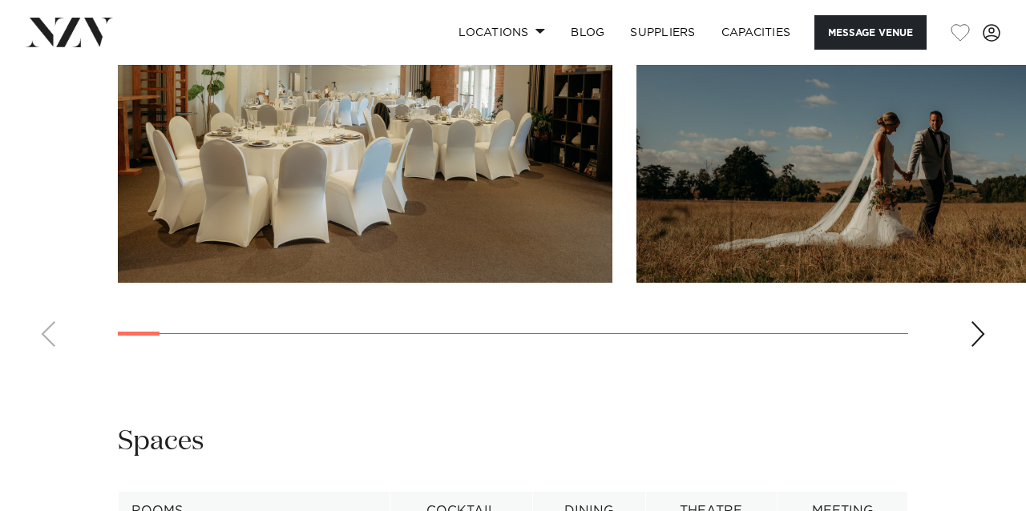
scroll to position [2057, 0]
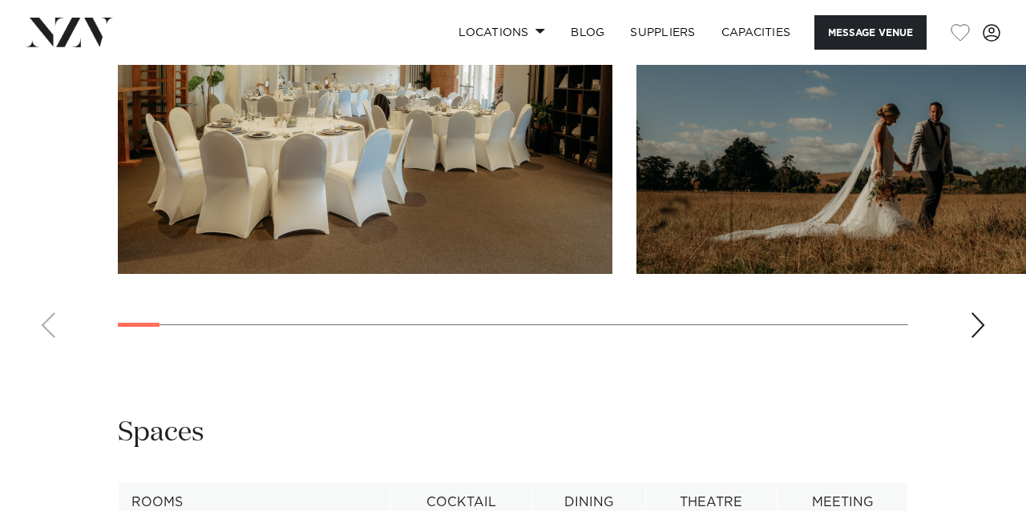
click at [972, 313] on div "Next slide" at bounding box center [978, 326] width 16 height 26
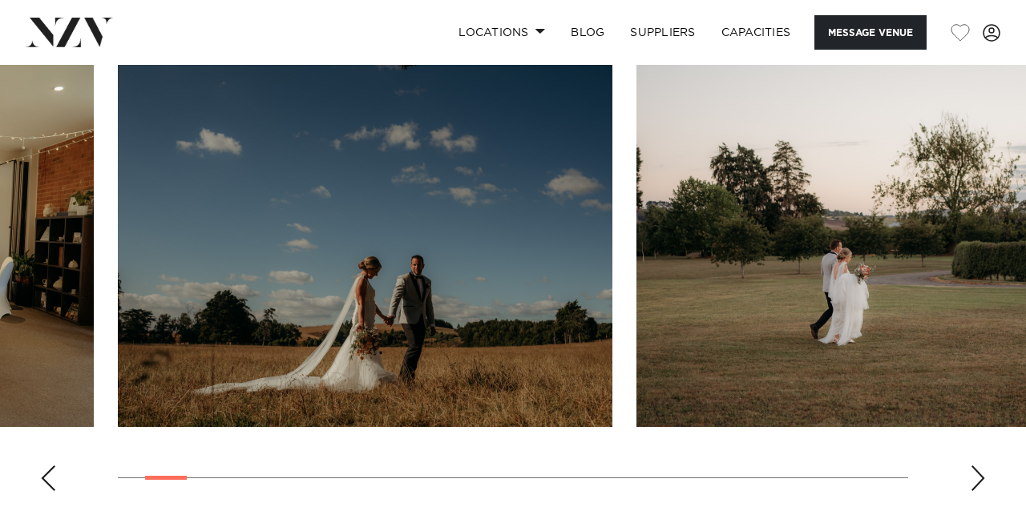
scroll to position [1891, 0]
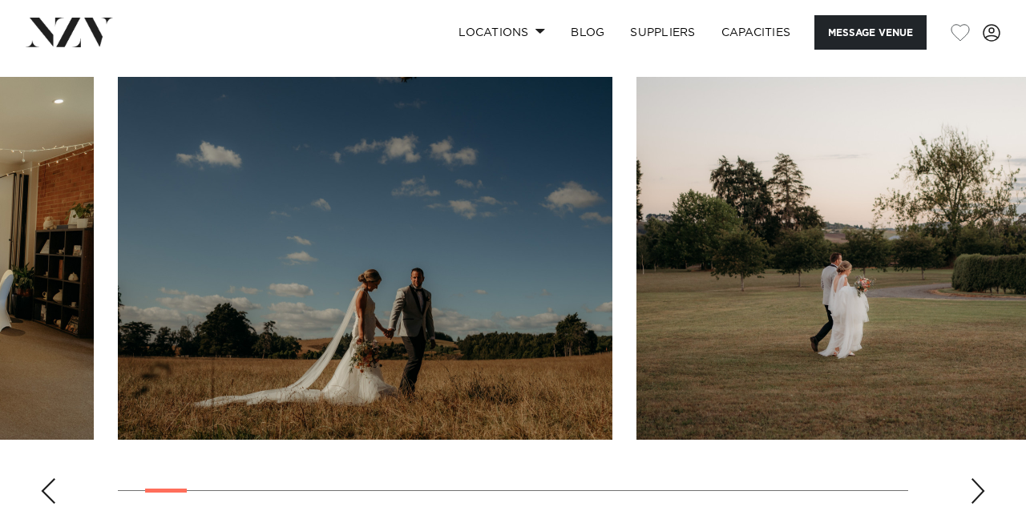
click at [980, 479] on div "Next slide" at bounding box center [978, 492] width 16 height 26
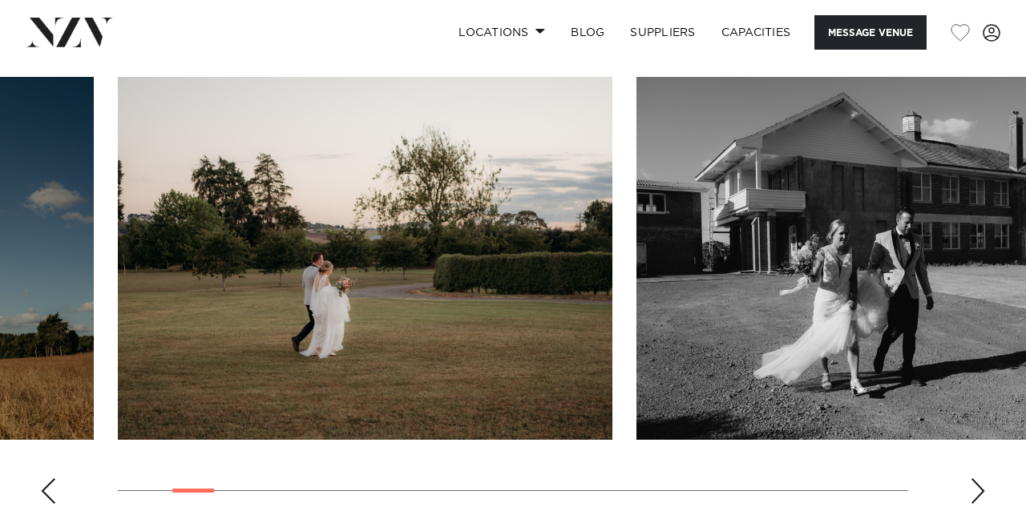
click at [980, 479] on div "Next slide" at bounding box center [978, 492] width 16 height 26
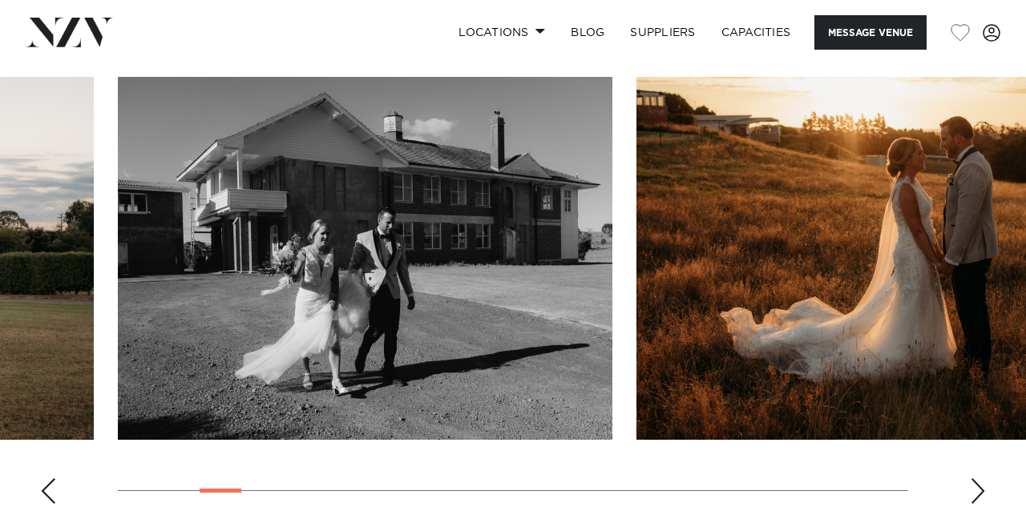
click at [980, 479] on div "Next slide" at bounding box center [978, 492] width 16 height 26
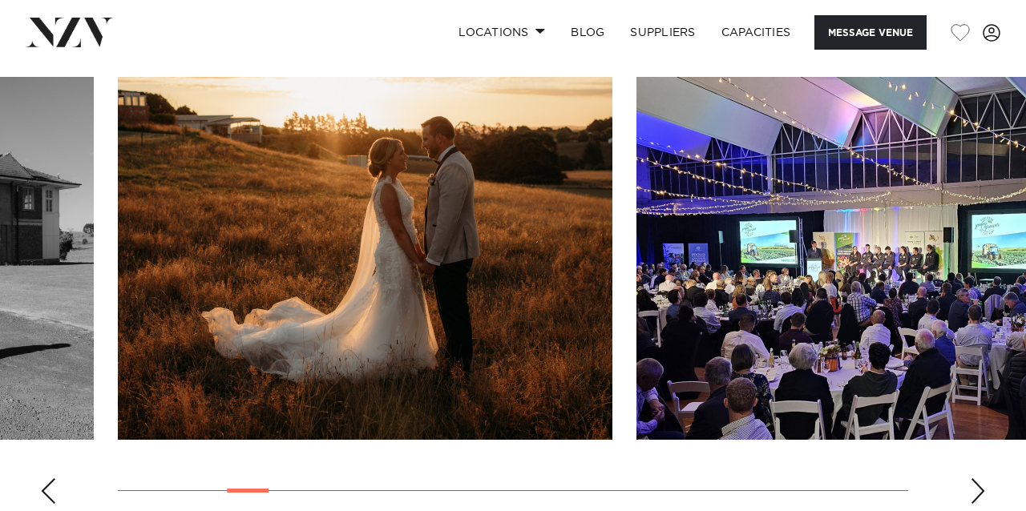
click at [980, 479] on div "Next slide" at bounding box center [978, 492] width 16 height 26
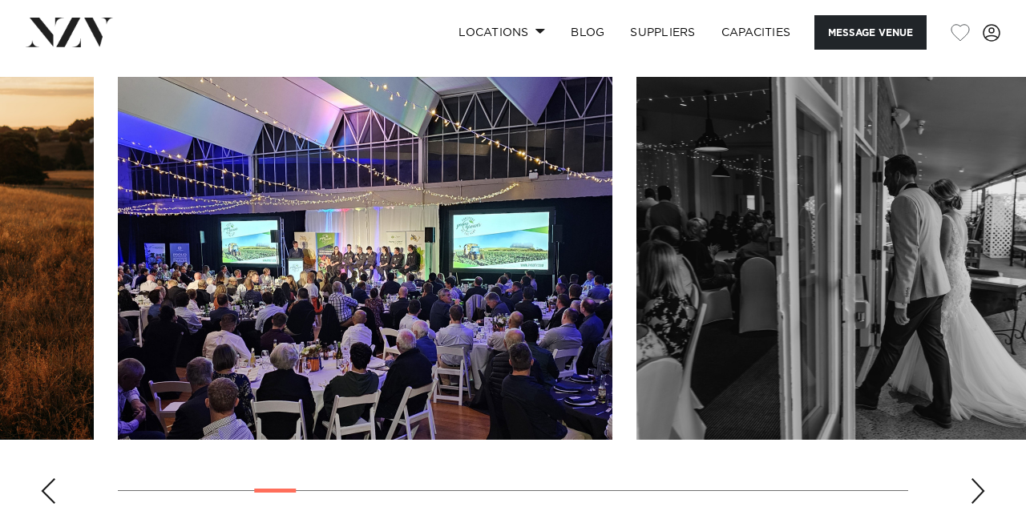
click at [980, 479] on div "Next slide" at bounding box center [978, 492] width 16 height 26
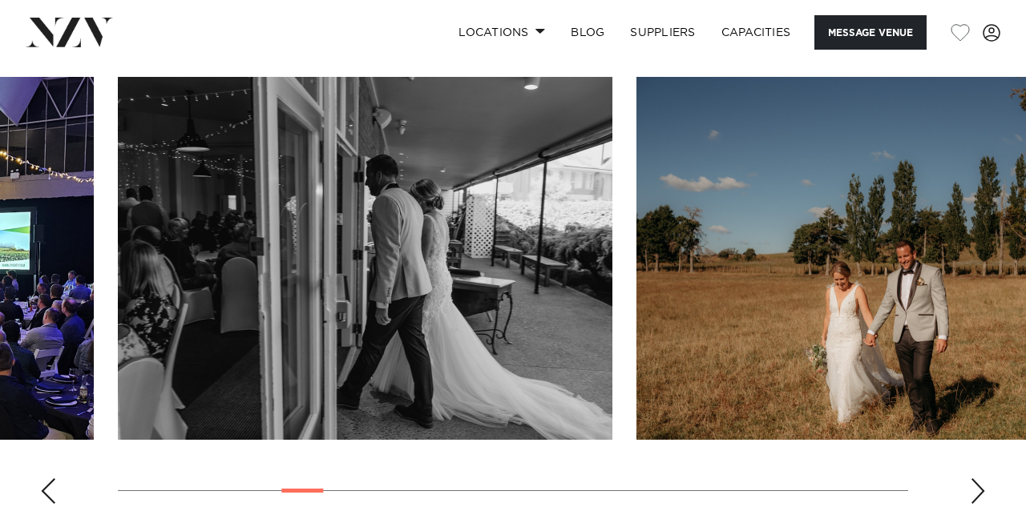
click at [980, 479] on div "Next slide" at bounding box center [978, 492] width 16 height 26
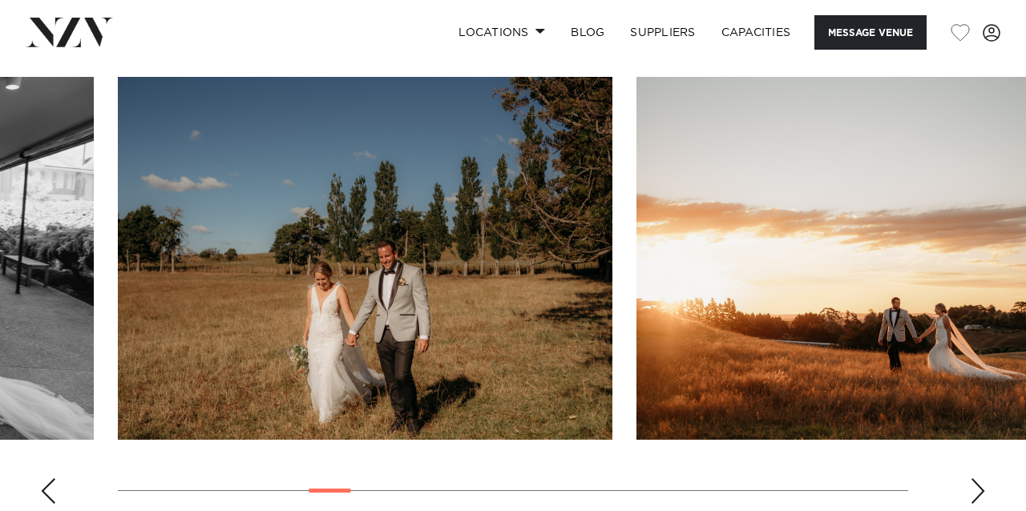
click at [980, 479] on div "Next slide" at bounding box center [978, 492] width 16 height 26
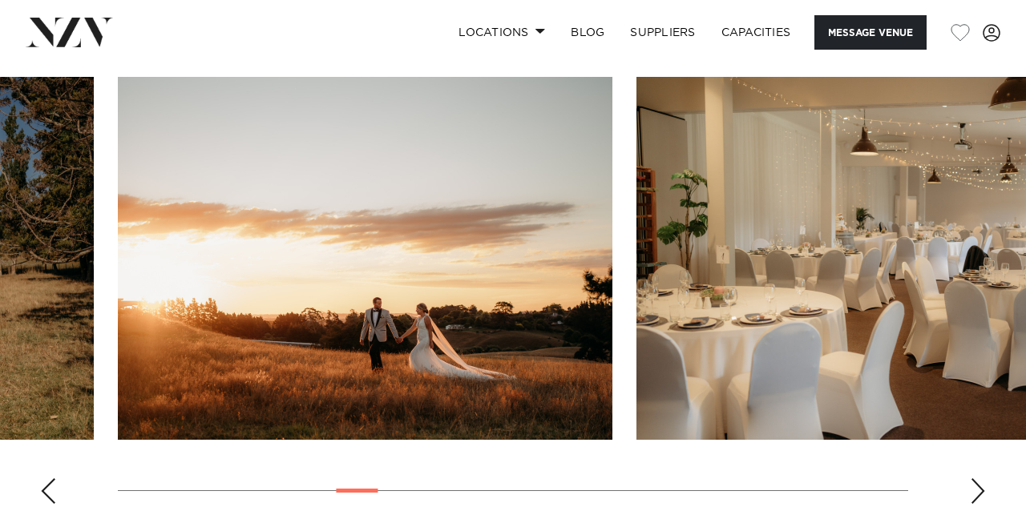
click at [980, 479] on div "Next slide" at bounding box center [978, 492] width 16 height 26
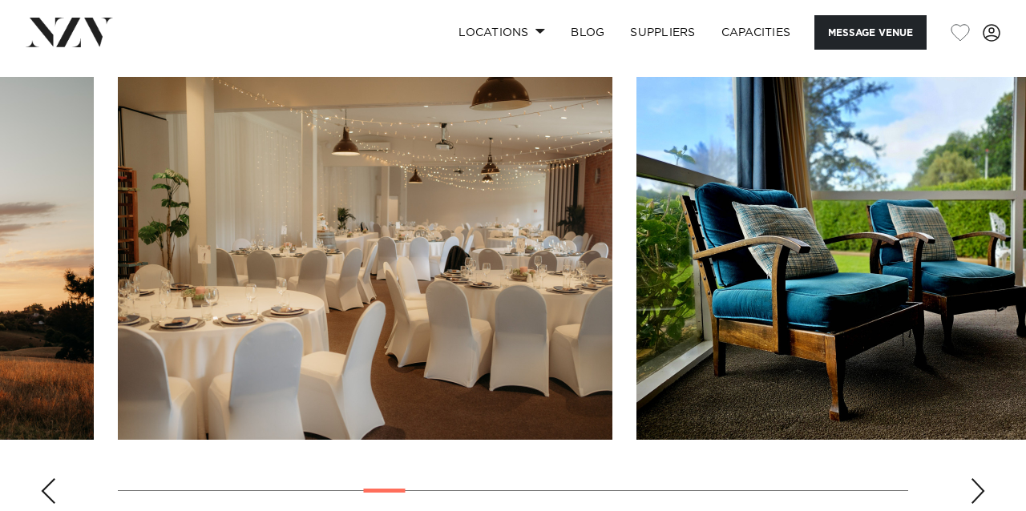
click at [980, 479] on div "Next slide" at bounding box center [978, 492] width 16 height 26
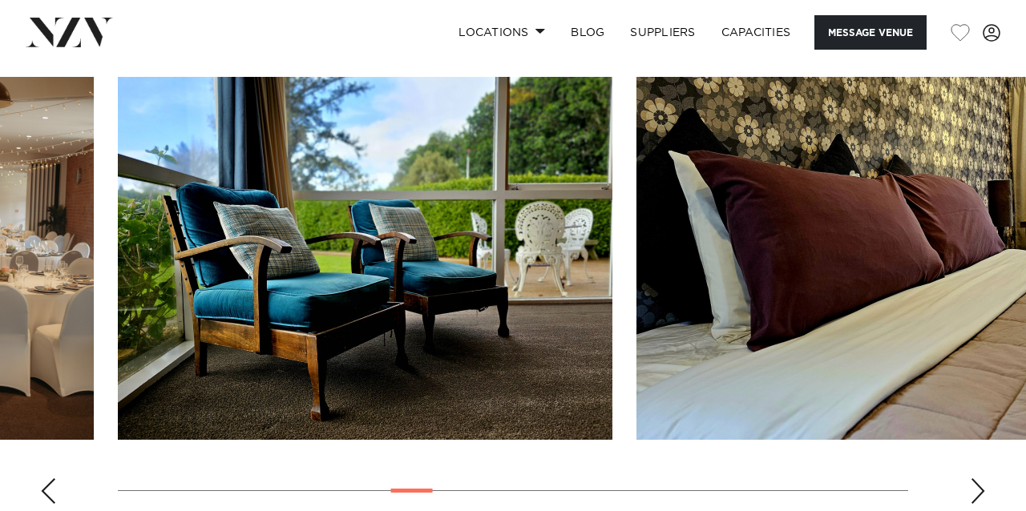
click at [980, 479] on div "Next slide" at bounding box center [978, 492] width 16 height 26
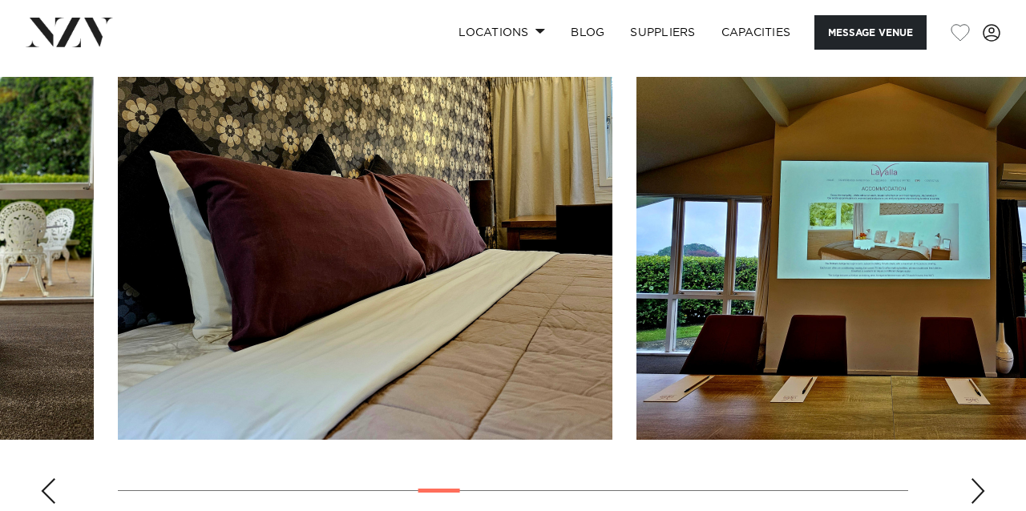
click at [980, 479] on div "Next slide" at bounding box center [978, 492] width 16 height 26
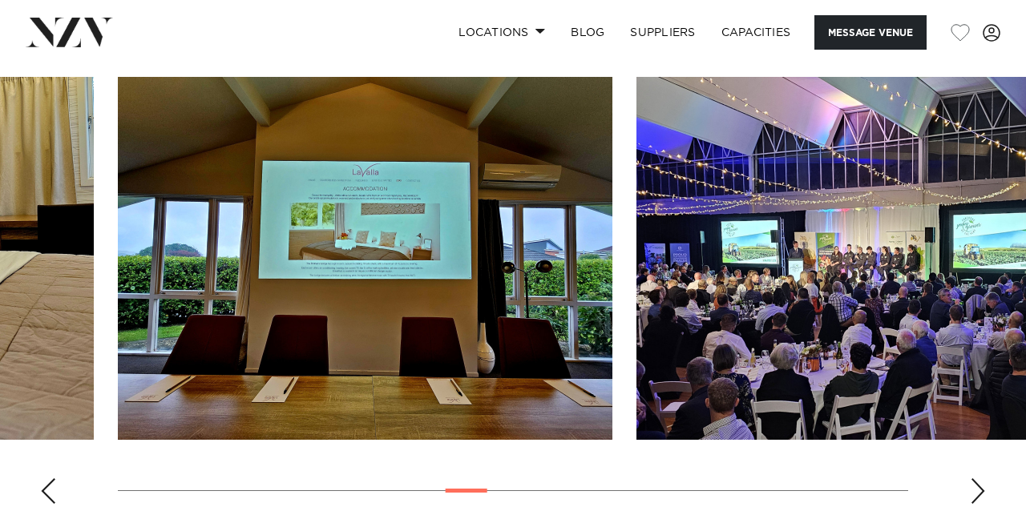
click at [980, 479] on div "Next slide" at bounding box center [978, 492] width 16 height 26
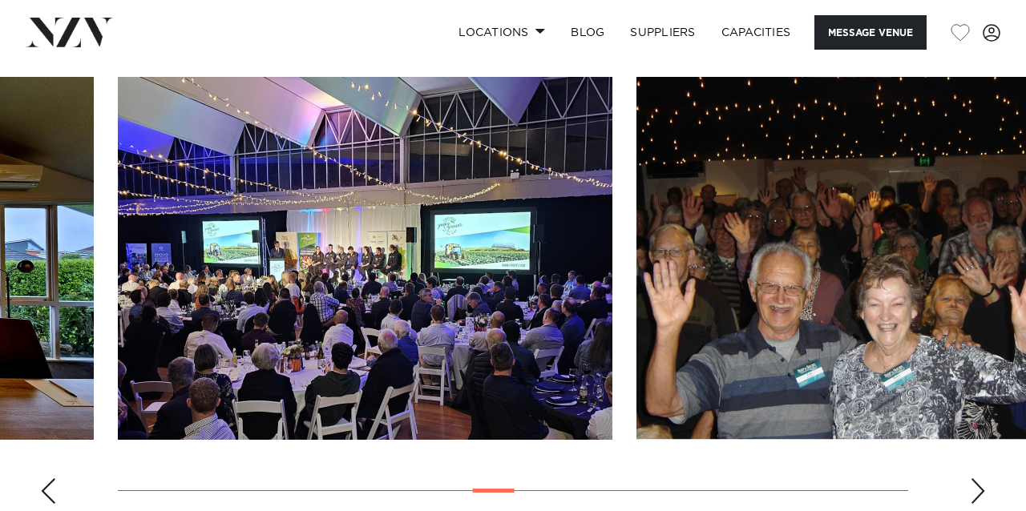
click at [980, 479] on div "Next slide" at bounding box center [978, 492] width 16 height 26
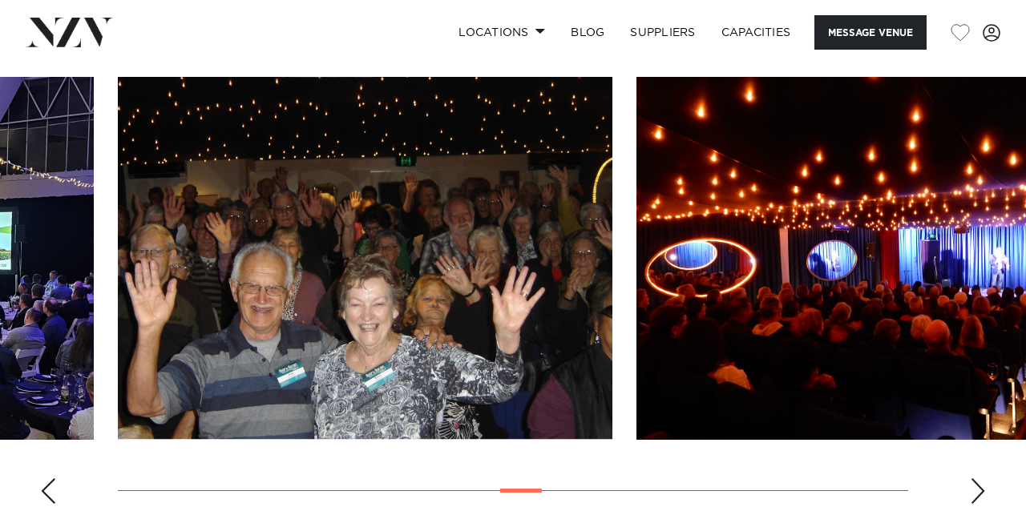
click at [980, 479] on div "Next slide" at bounding box center [978, 492] width 16 height 26
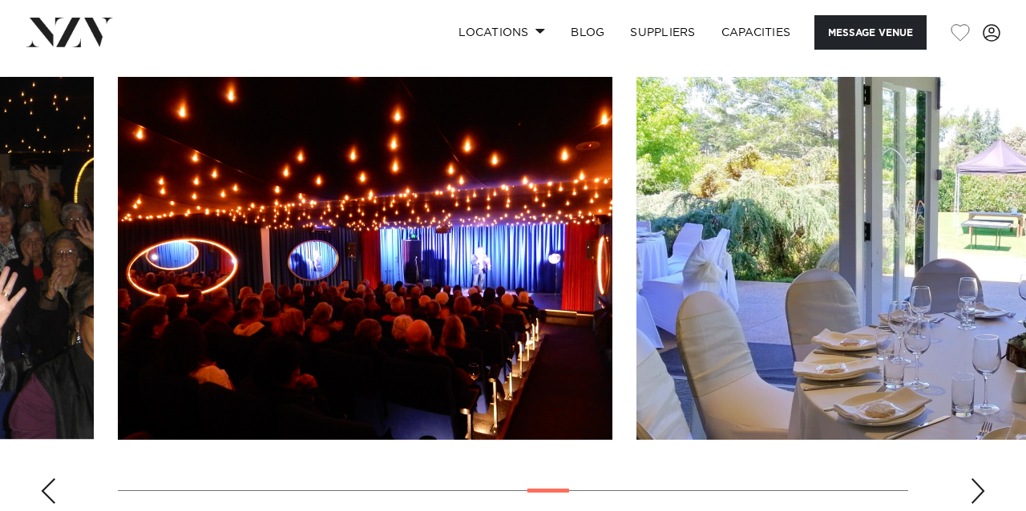
click at [980, 479] on div "Next slide" at bounding box center [978, 492] width 16 height 26
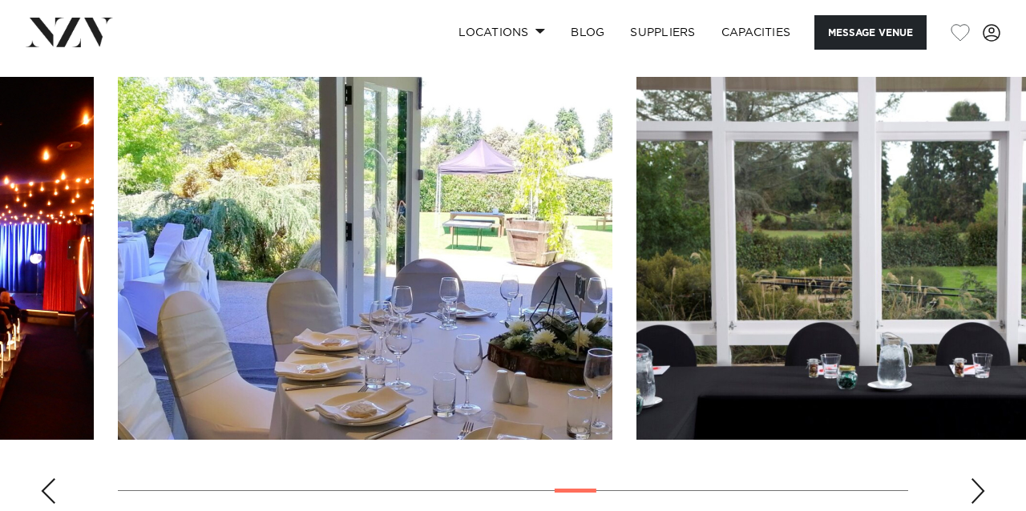
click at [980, 479] on div "Next slide" at bounding box center [978, 492] width 16 height 26
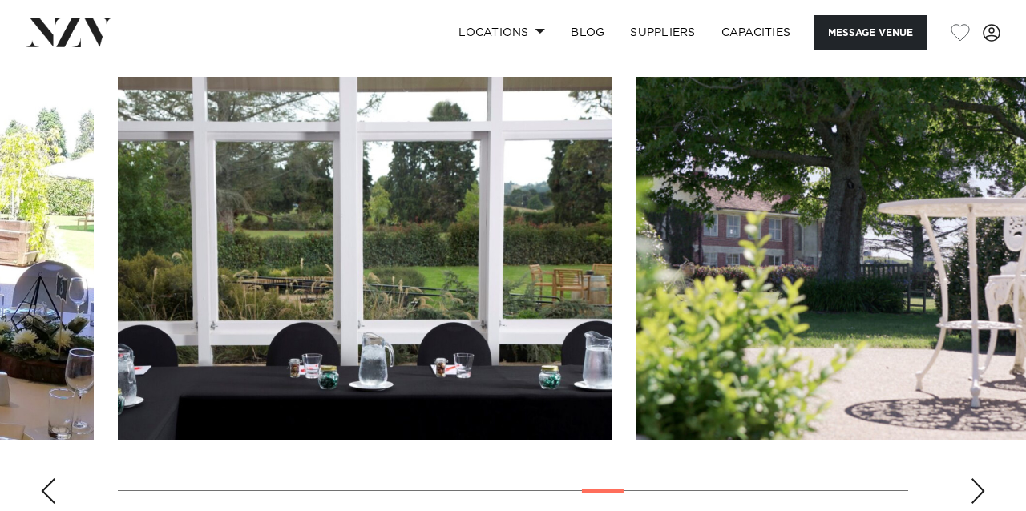
click at [980, 479] on div "Next slide" at bounding box center [978, 492] width 16 height 26
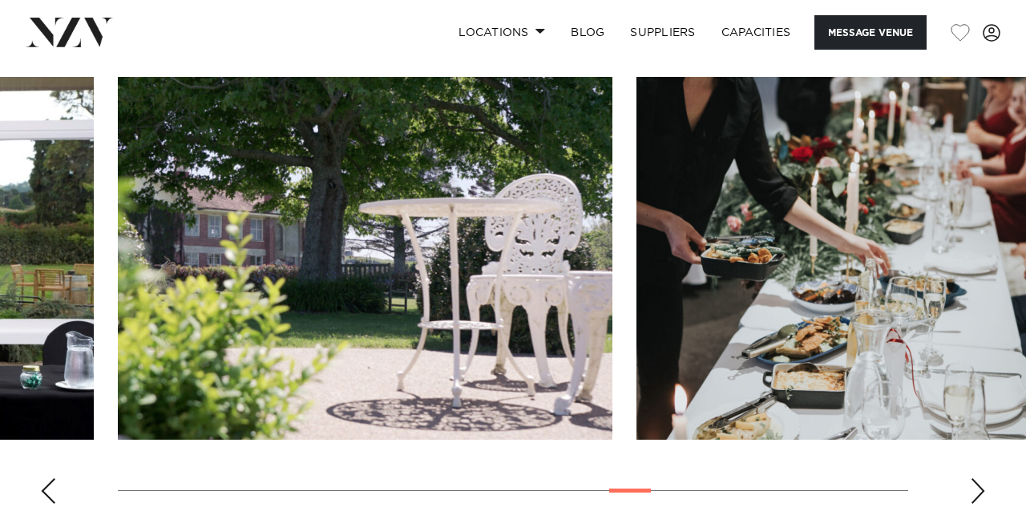
click at [974, 479] on div "Next slide" at bounding box center [978, 492] width 16 height 26
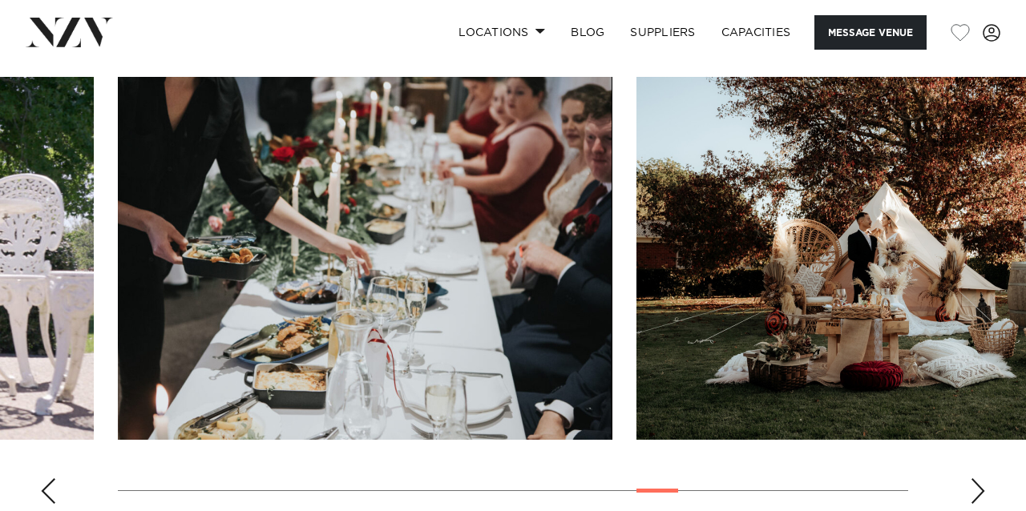
click at [974, 479] on div "Next slide" at bounding box center [978, 492] width 16 height 26
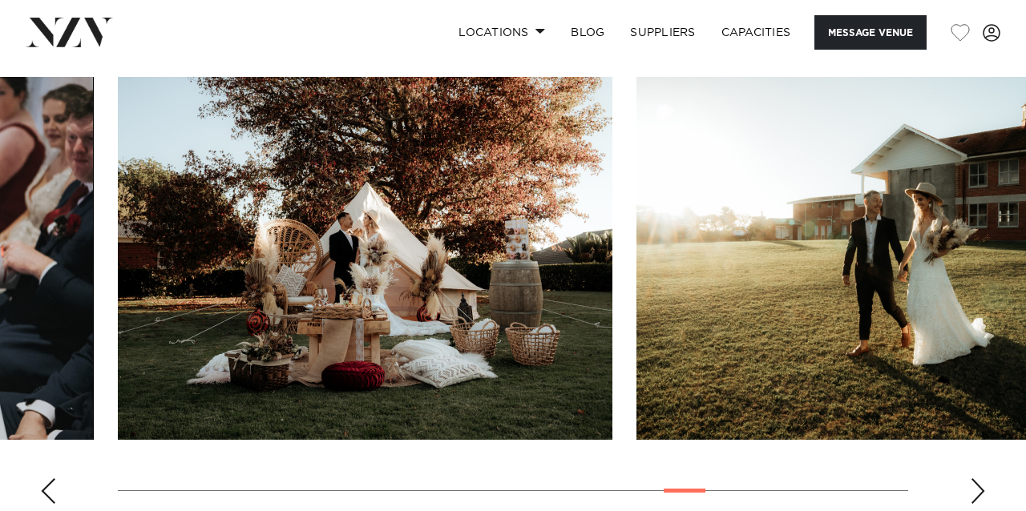
click at [974, 479] on div "Next slide" at bounding box center [978, 492] width 16 height 26
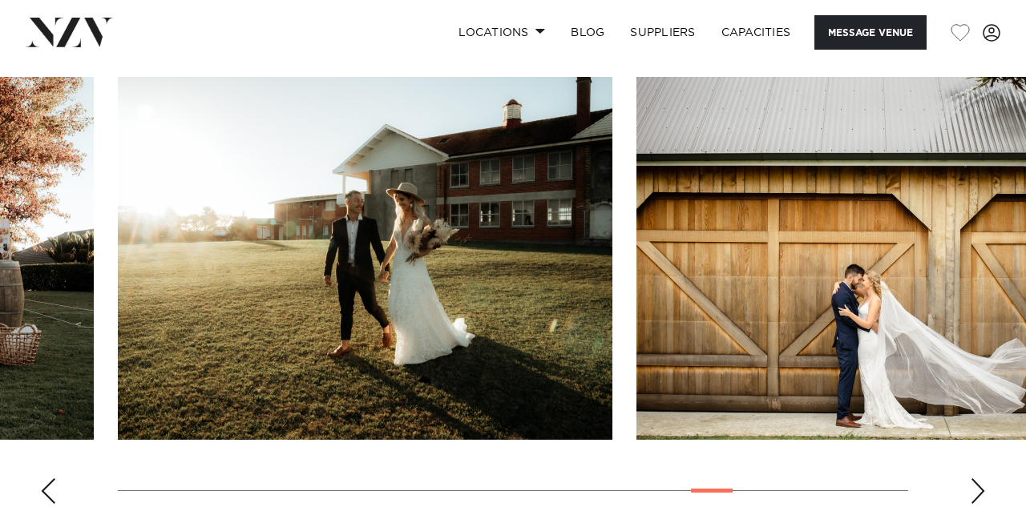
click at [974, 479] on div "Next slide" at bounding box center [978, 492] width 16 height 26
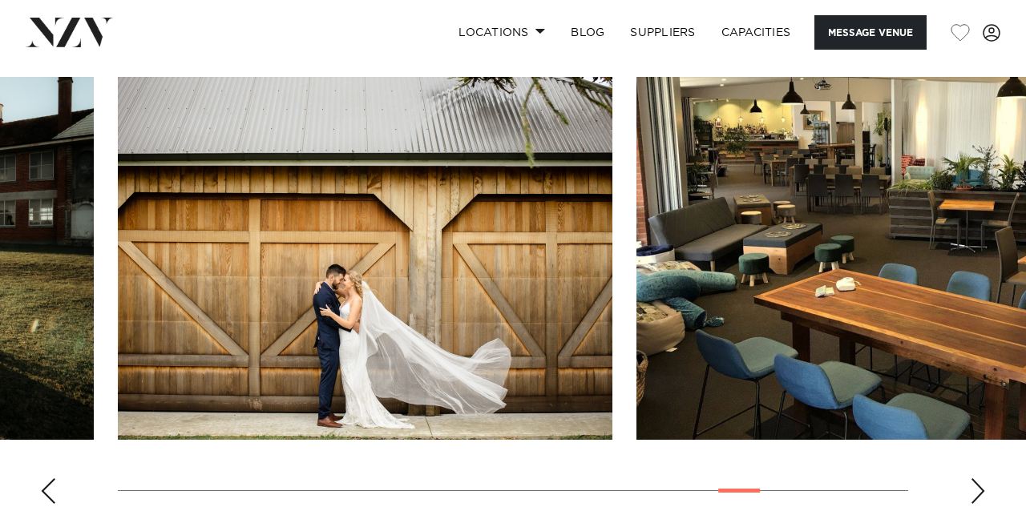
click at [974, 479] on div "Next slide" at bounding box center [978, 492] width 16 height 26
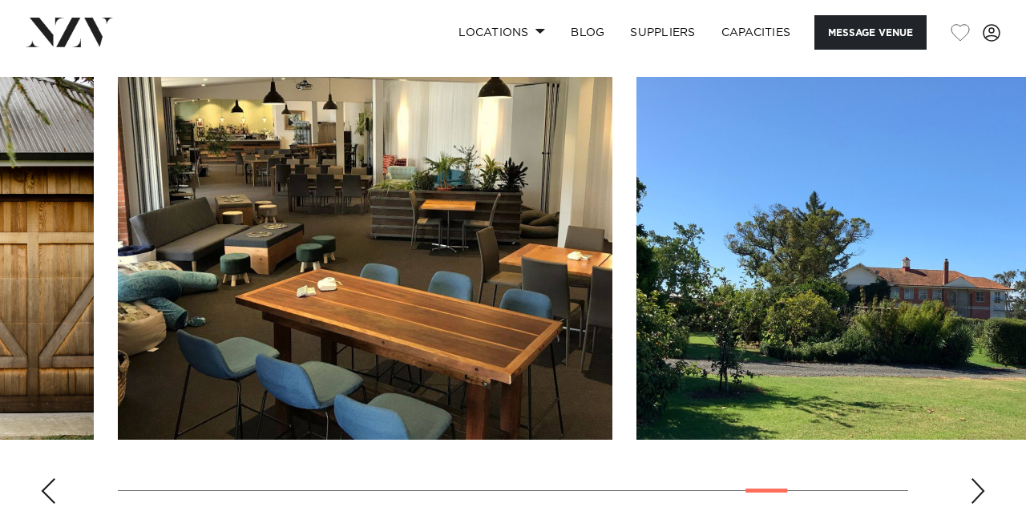
click at [974, 479] on div "Next slide" at bounding box center [978, 492] width 16 height 26
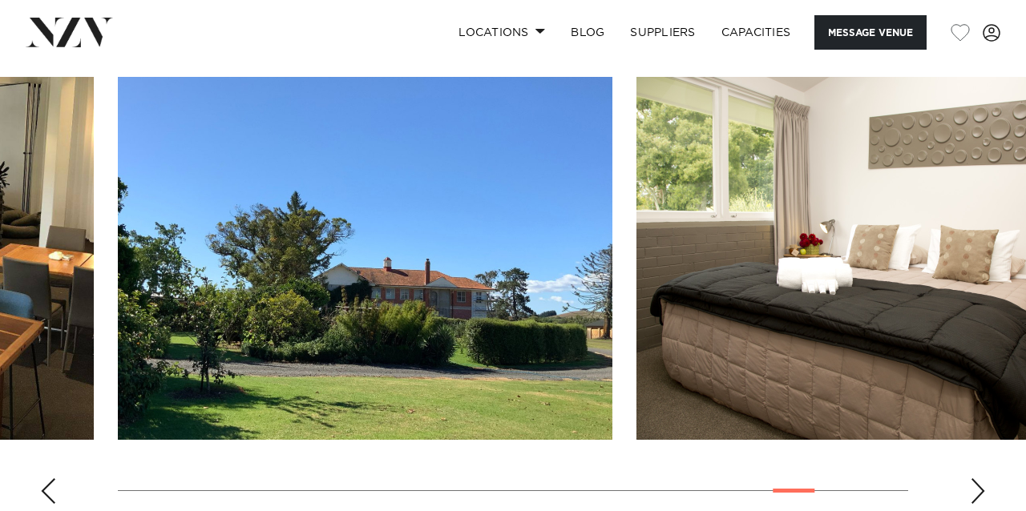
click at [974, 479] on div "Next slide" at bounding box center [978, 492] width 16 height 26
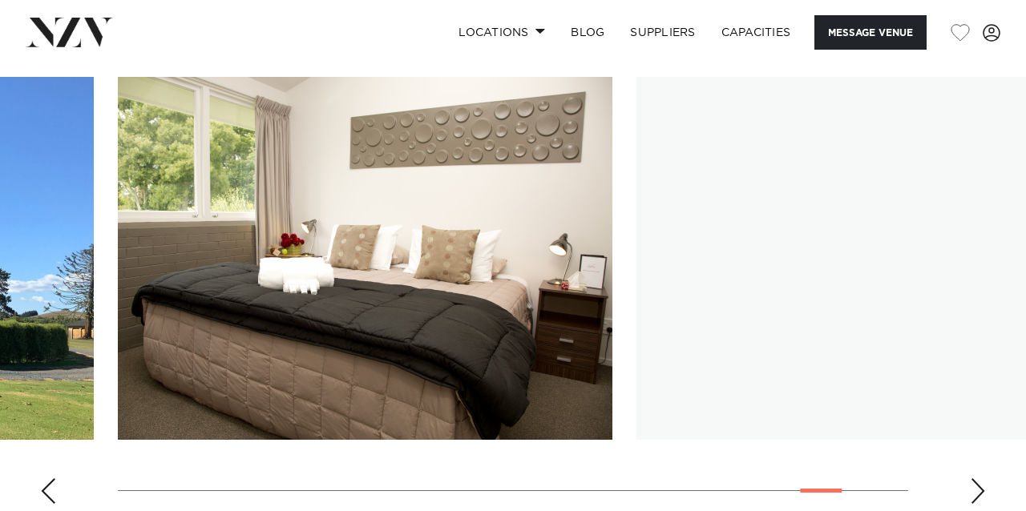
click at [974, 479] on div "Next slide" at bounding box center [978, 492] width 16 height 26
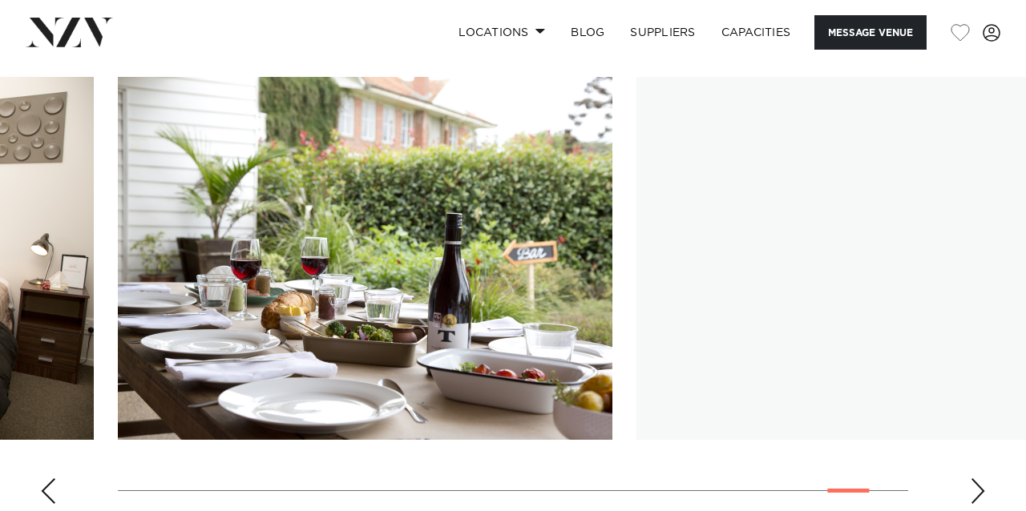
click at [974, 479] on div "Next slide" at bounding box center [978, 492] width 16 height 26
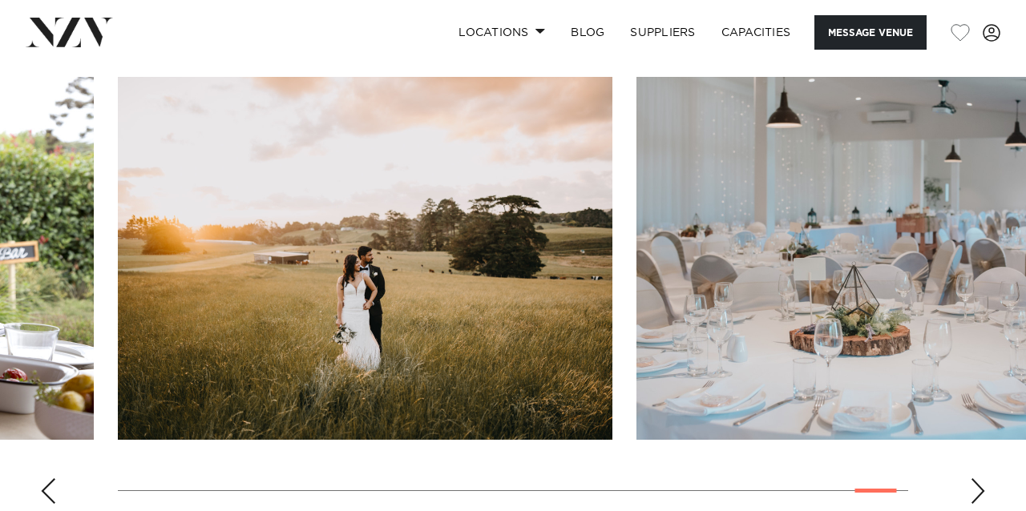
click at [974, 479] on div "Next slide" at bounding box center [978, 492] width 16 height 26
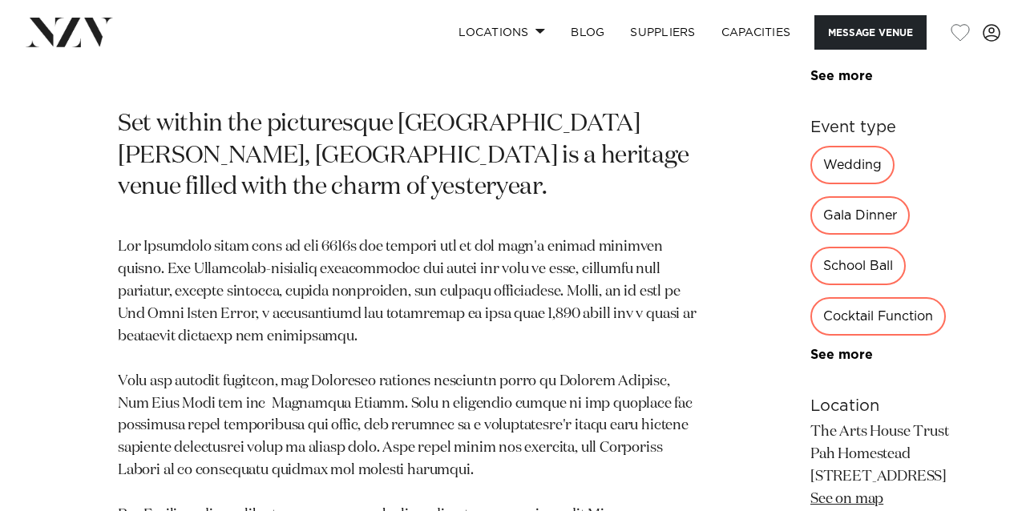
scroll to position [759, 0]
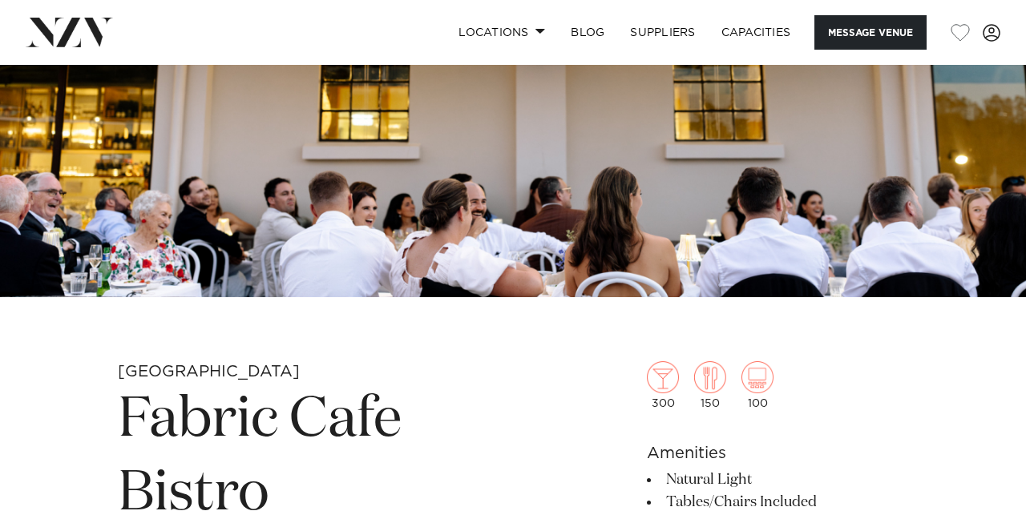
scroll to position [248, 0]
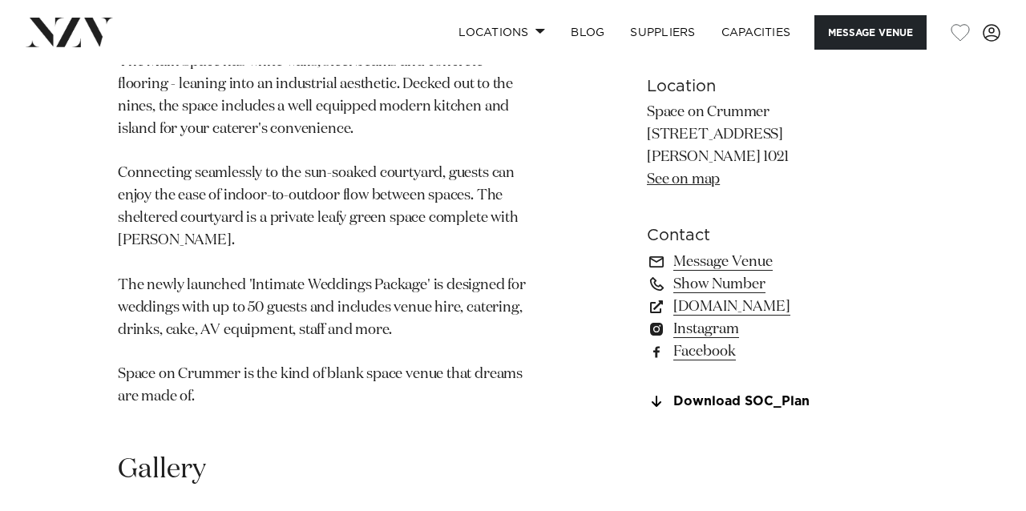
scroll to position [1020, 0]
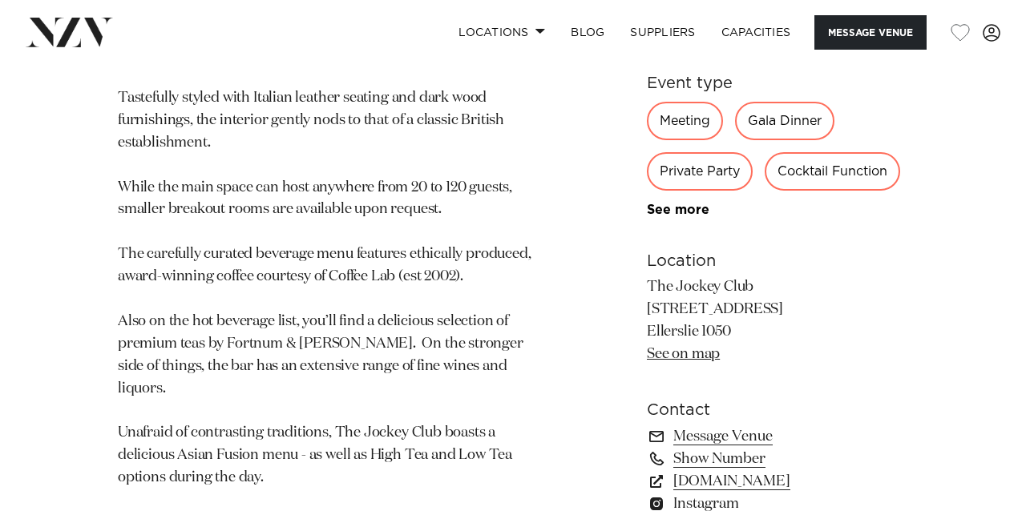
scroll to position [945, 0]
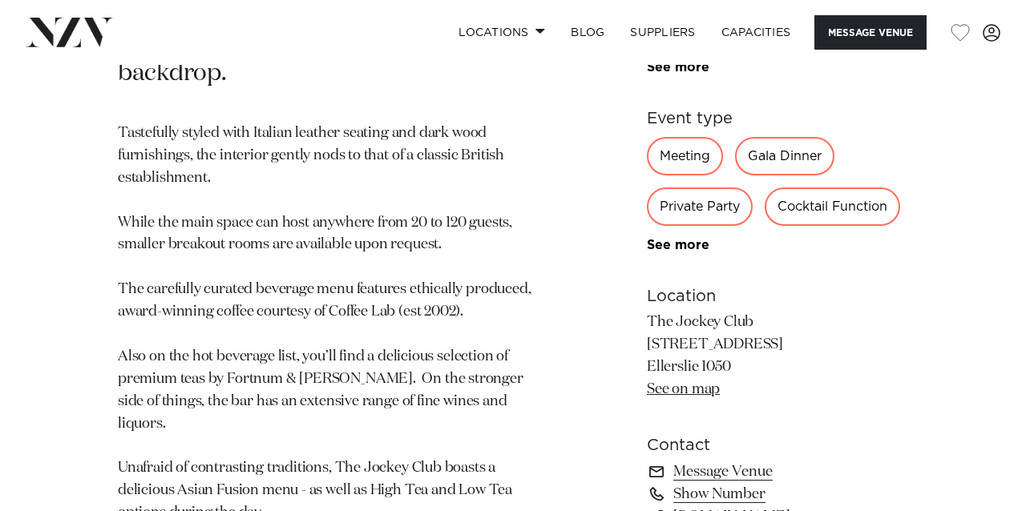
drag, startPoint x: 734, startPoint y: 297, endPoint x: 646, endPoint y: 255, distance: 97.5
click at [646, 254] on div "Auckland The Jockey Club The Jockey Club presents the best of British charm, Eq…" at bounding box center [513, 171] width 1000 height 1013
copy p "The Jockey Club [STREET_ADDRESS]"
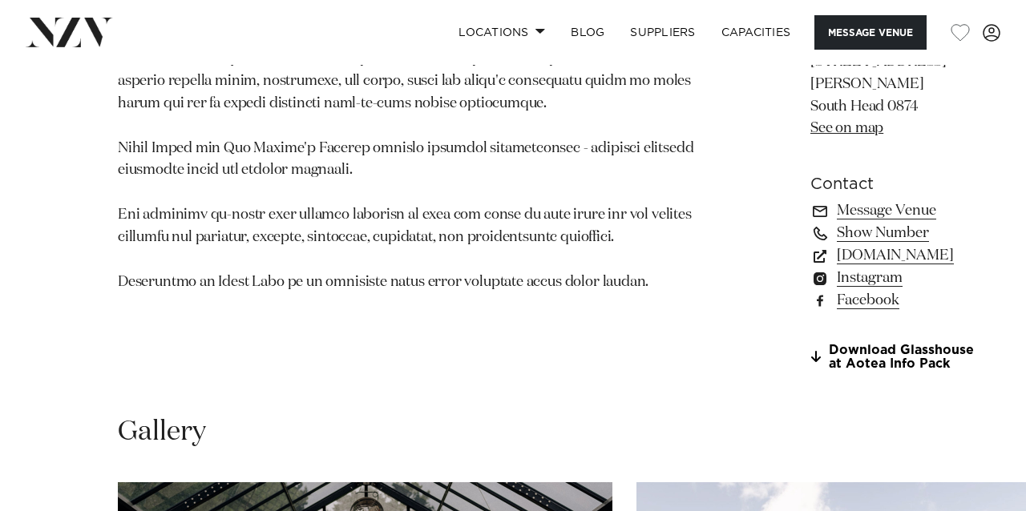
scroll to position [1190, 0]
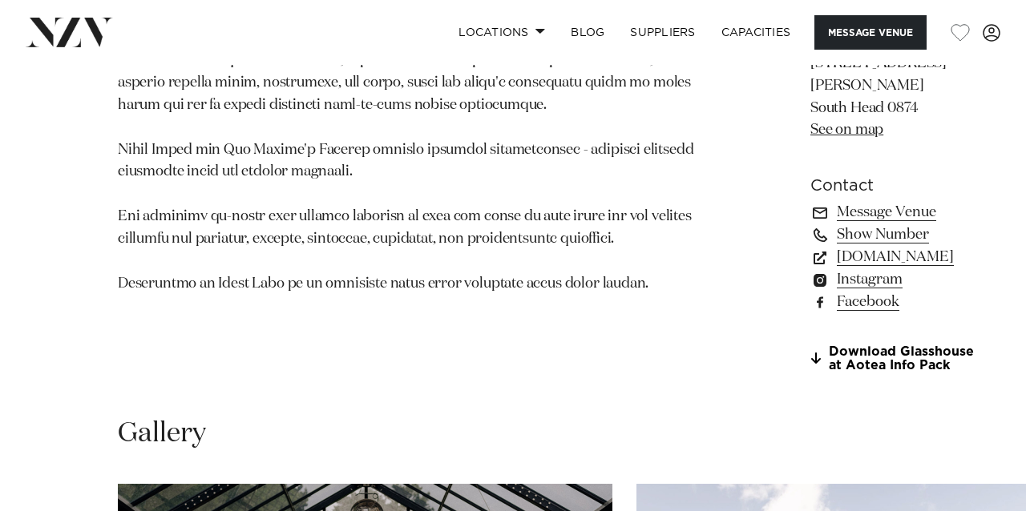
drag, startPoint x: 764, startPoint y: 187, endPoint x: 647, endPoint y: 145, distance: 124.2
click at [810, 142] on p "Glasshouse at [GEOGRAPHIC_DATA] [STREET_ADDRESS][PERSON_NAME] South Head 0874 S…" at bounding box center [897, 75] width 174 height 134
copy p "Glasshouse at [GEOGRAPHIC_DATA] [STREET_ADDRESS][PERSON_NAME]"
